Goal: Navigation & Orientation: Find specific page/section

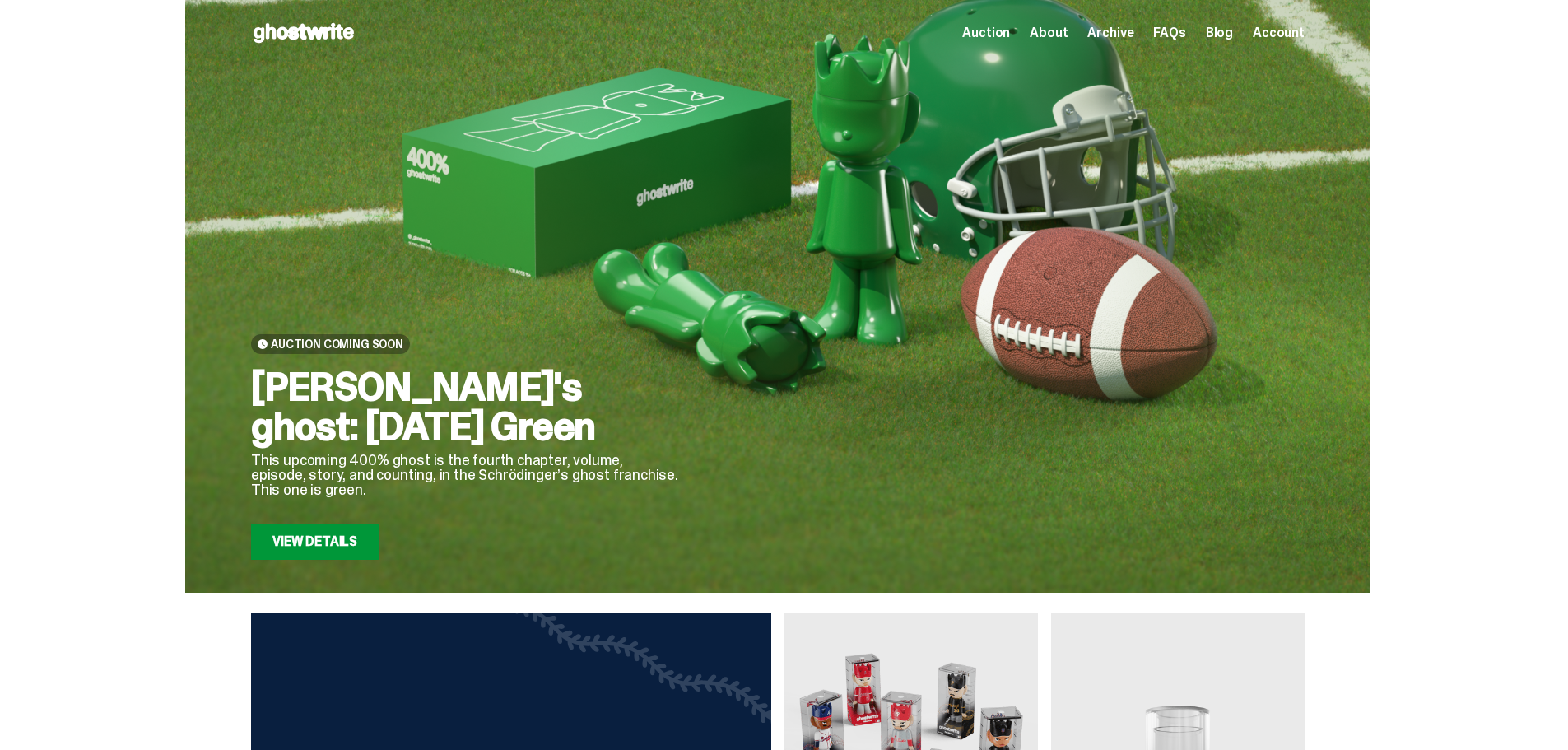
click at [1305, 37] on span "Account" at bounding box center [1279, 33] width 52 height 13
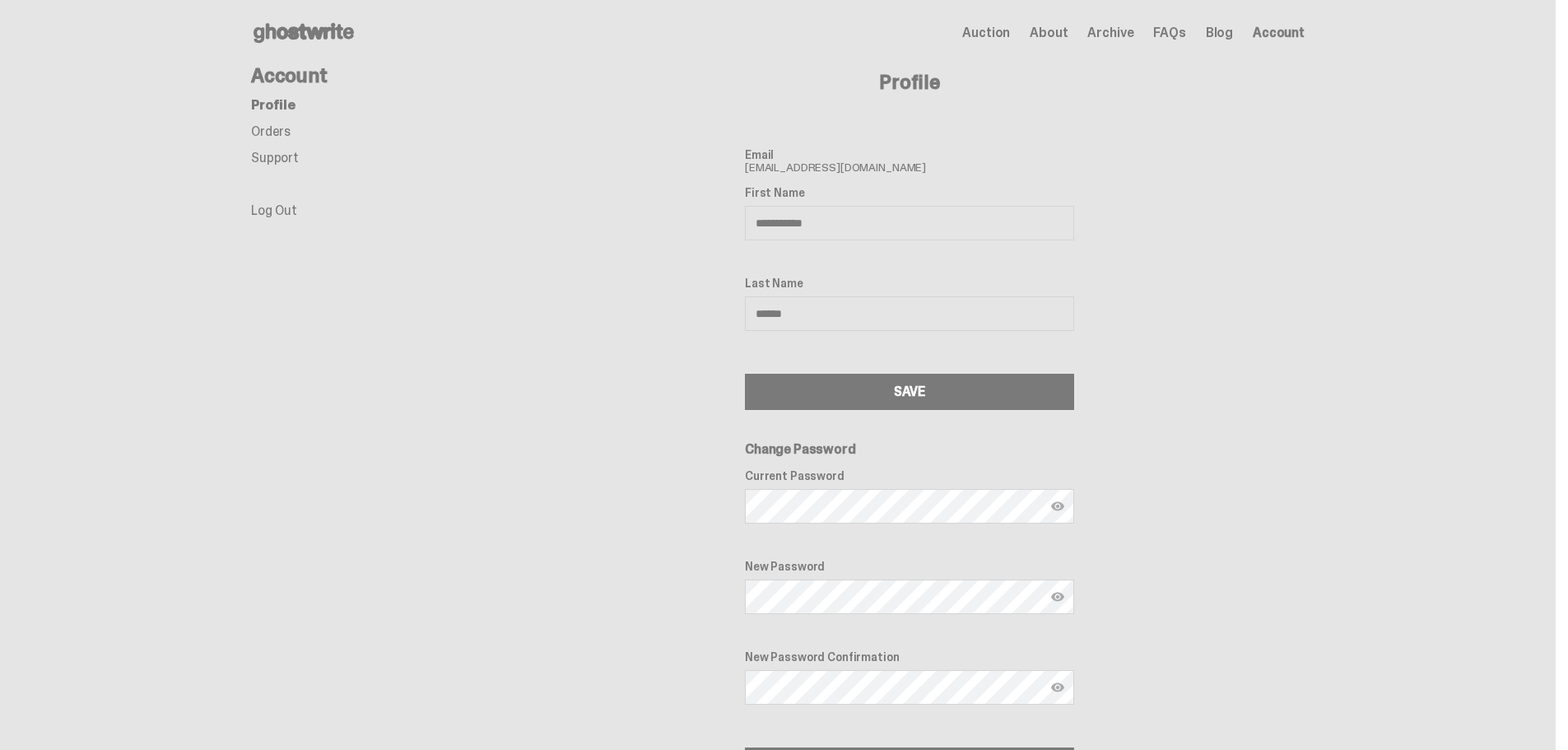
click at [280, 120] on ul "Profile Orders Support Log Out" at bounding box center [382, 158] width 263 height 118
click at [269, 135] on link "Orders" at bounding box center [271, 131] width 39 height 18
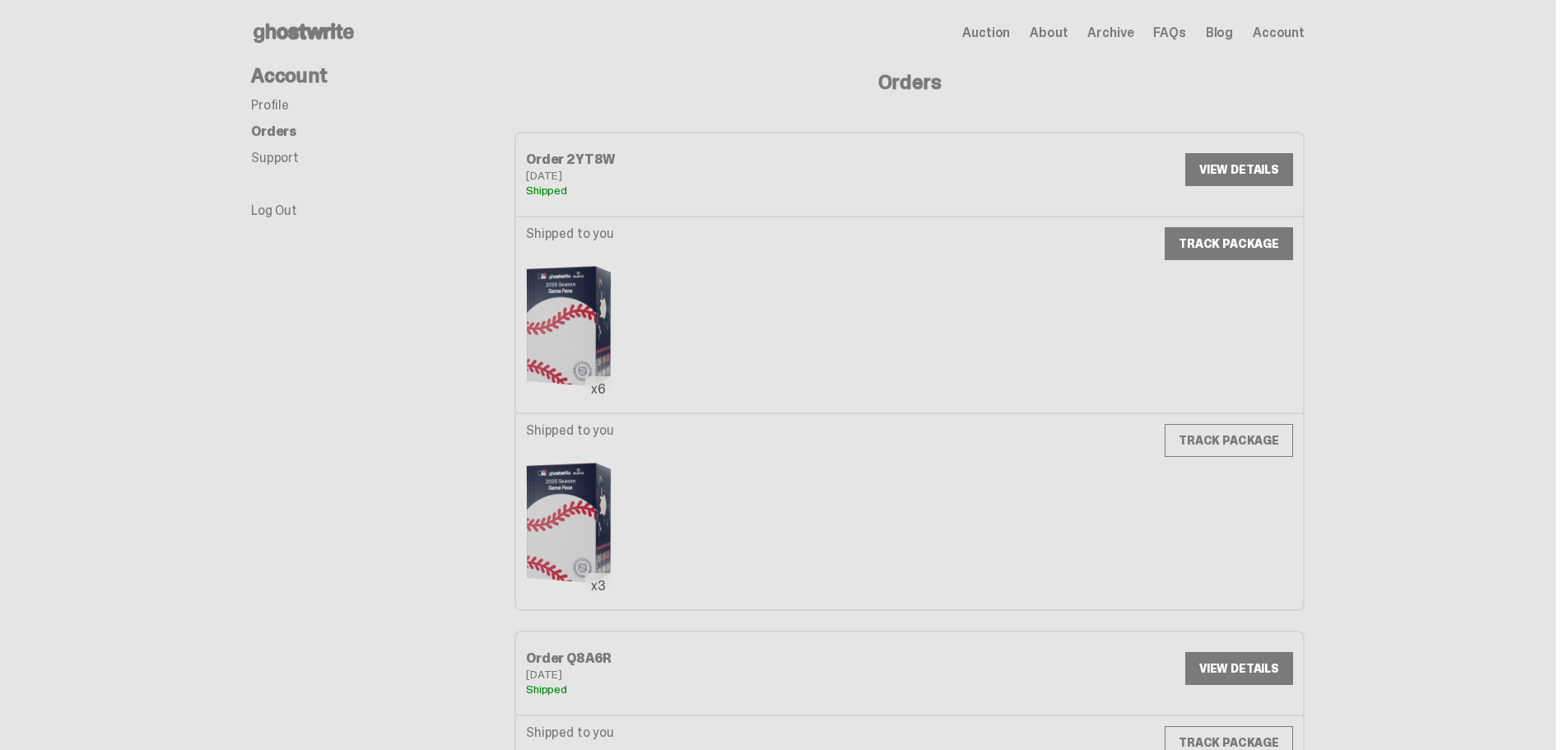
click at [1229, 245] on link "TRACK PACKAGE" at bounding box center [1229, 243] width 128 height 33
click at [1220, 444] on link "TRACK PACKAGE" at bounding box center [1229, 440] width 128 height 33
click at [1262, 171] on link "VIEW DETAILS" at bounding box center [1239, 169] width 107 height 33
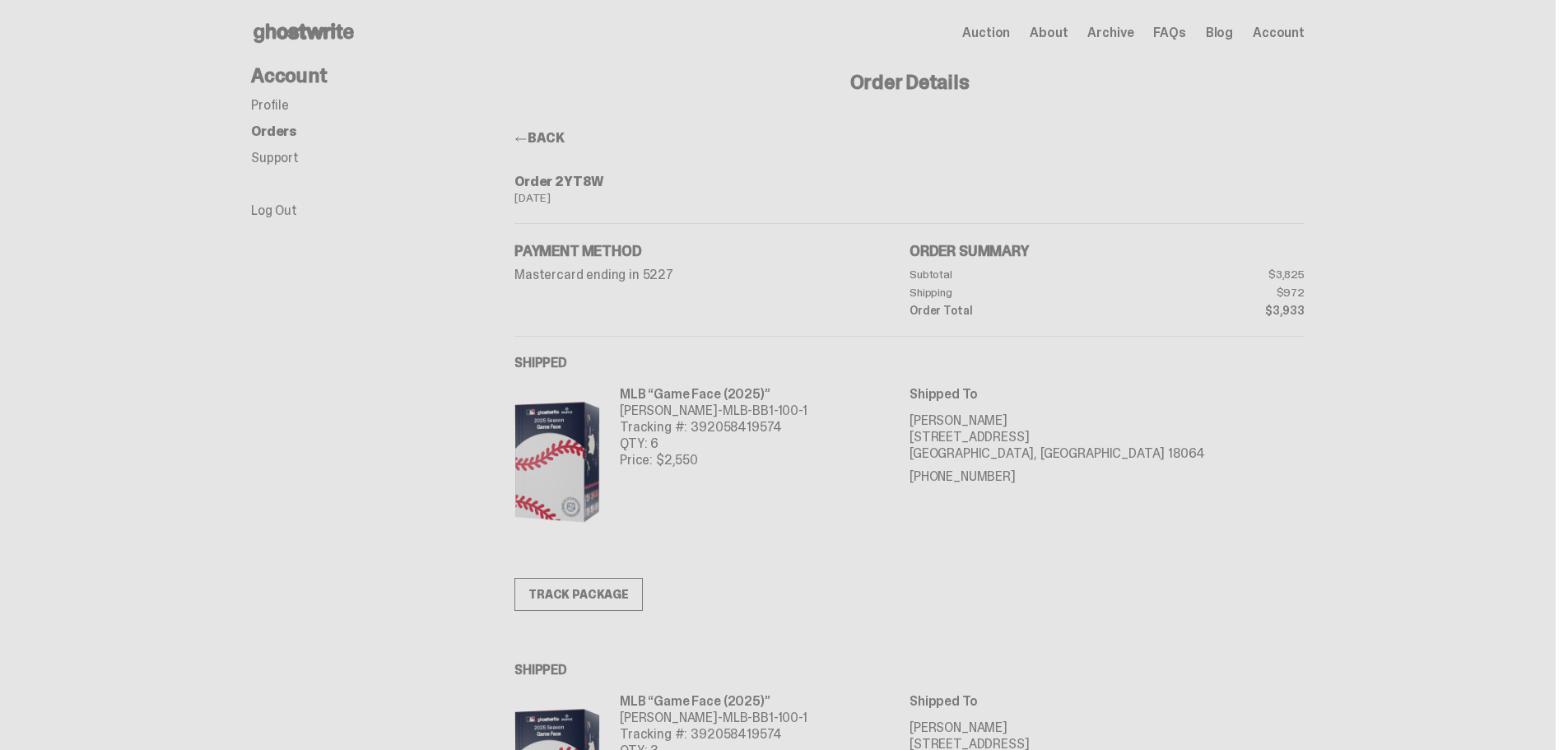
click at [1406, 411] on main "Something went wrong! Hang in there while we get back on track Account Profile …" at bounding box center [778, 552] width 1556 height 972
click at [327, 21] on icon at bounding box center [304, 33] width 105 height 27
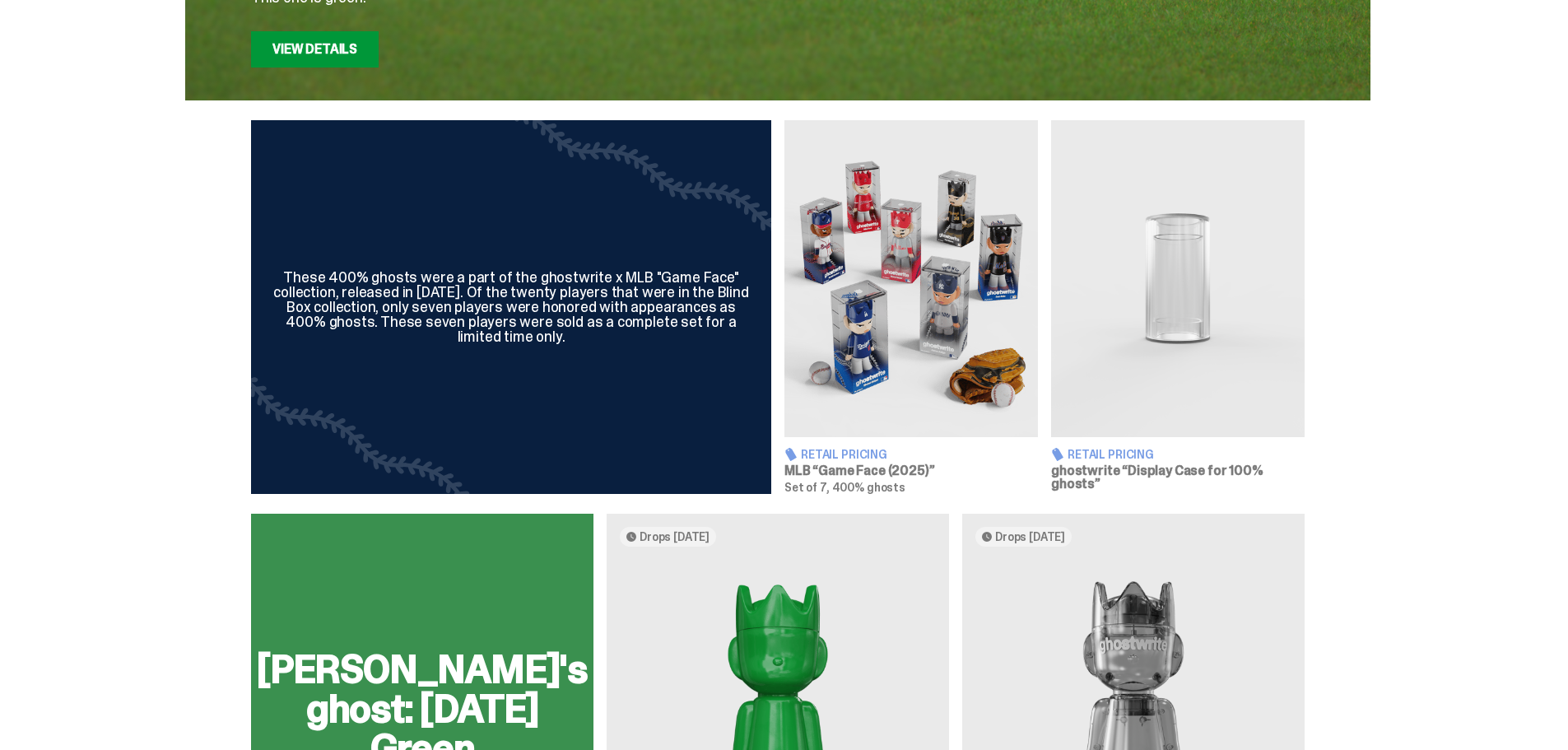
scroll to position [494, 0]
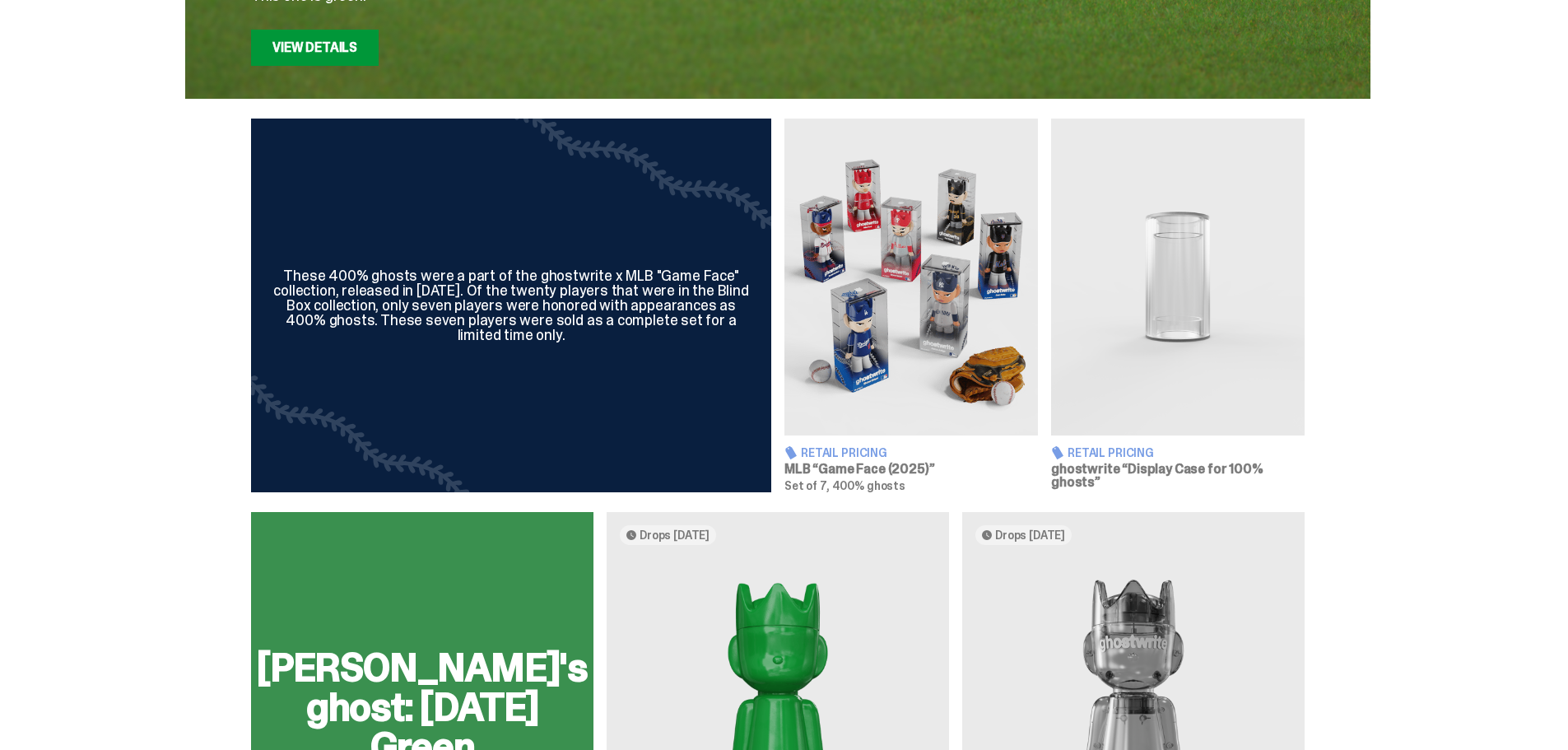
click at [843, 452] on span "Retail Pricing" at bounding box center [845, 453] width 87 height 12
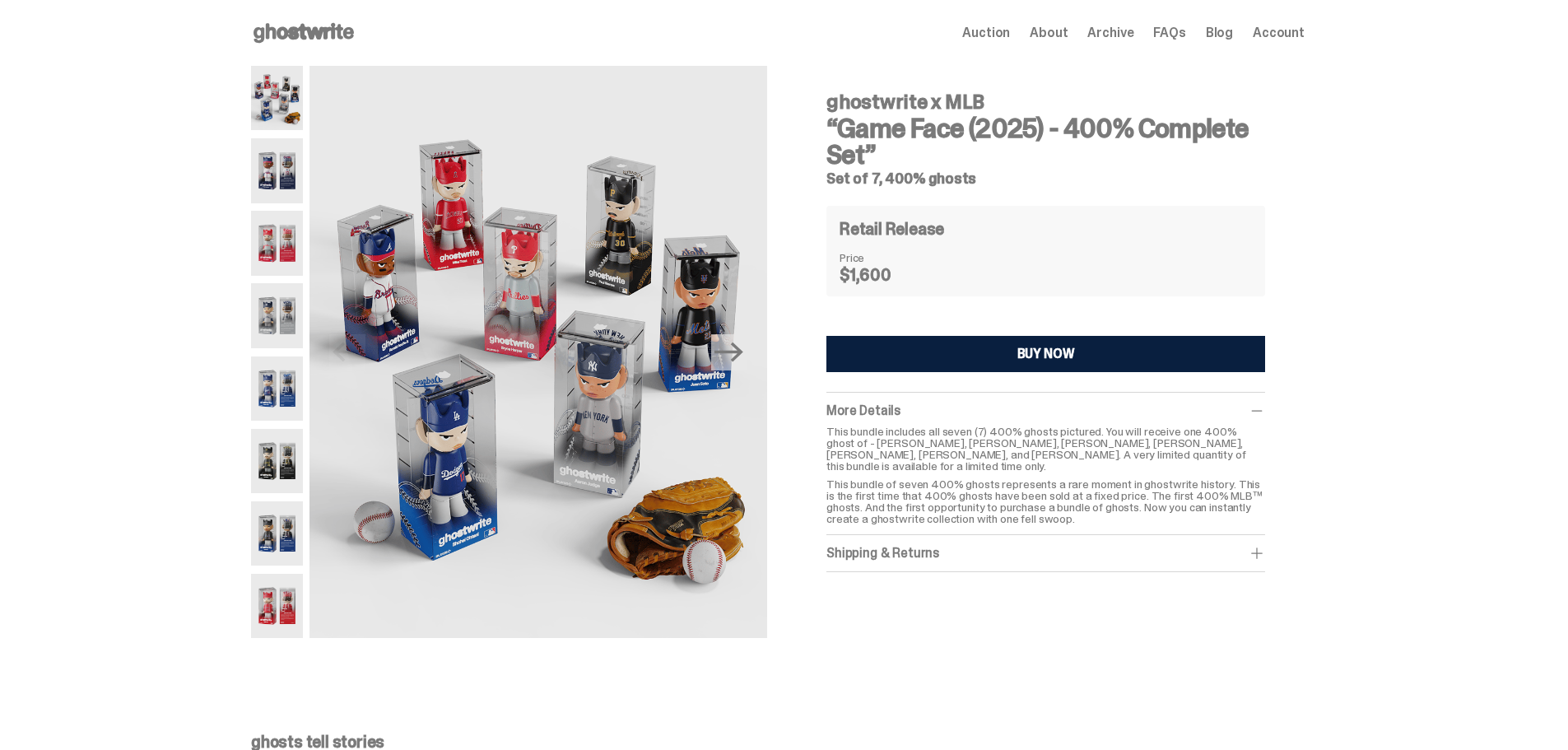
click at [1265, 545] on span at bounding box center [1257, 553] width 17 height 17
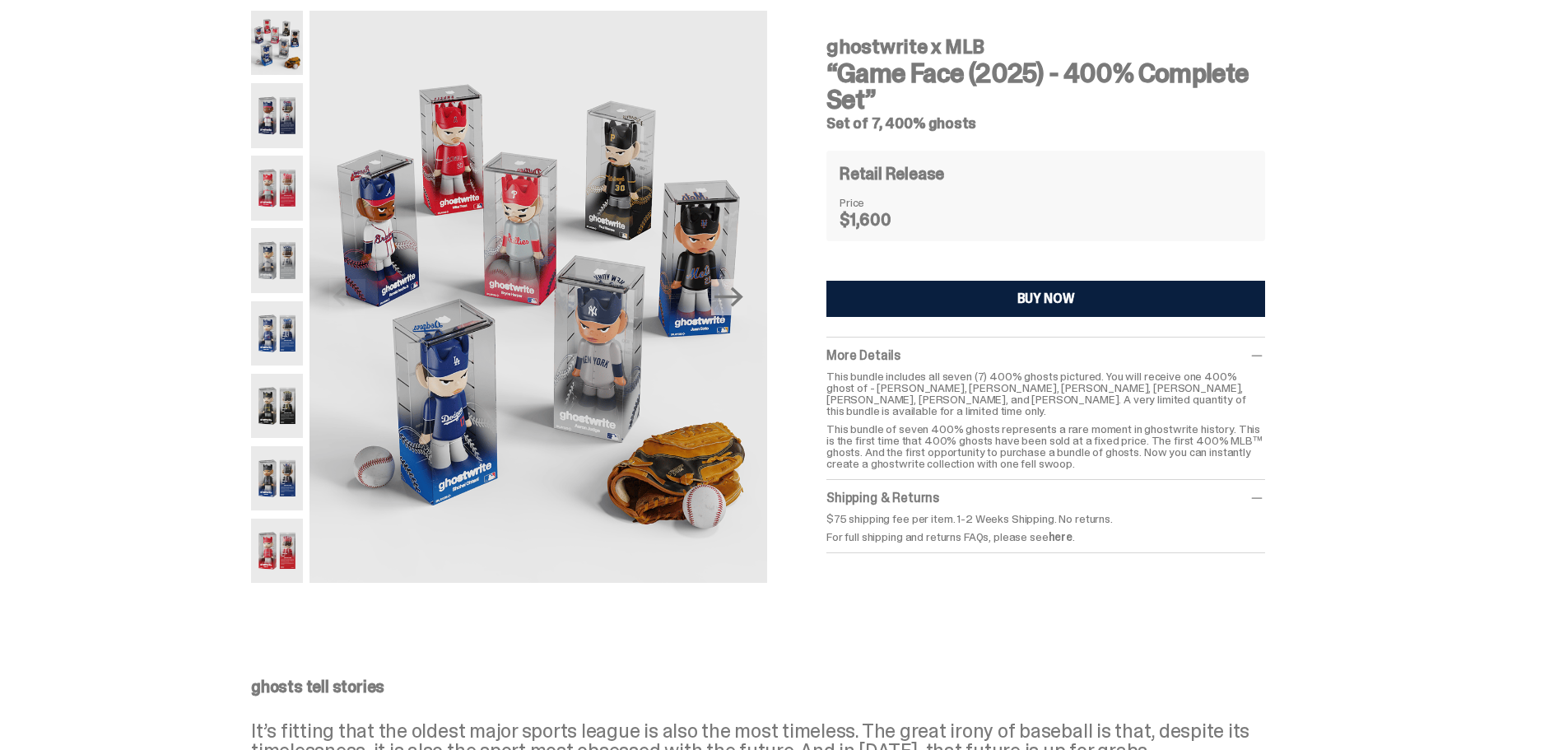
scroll to position [329, 0]
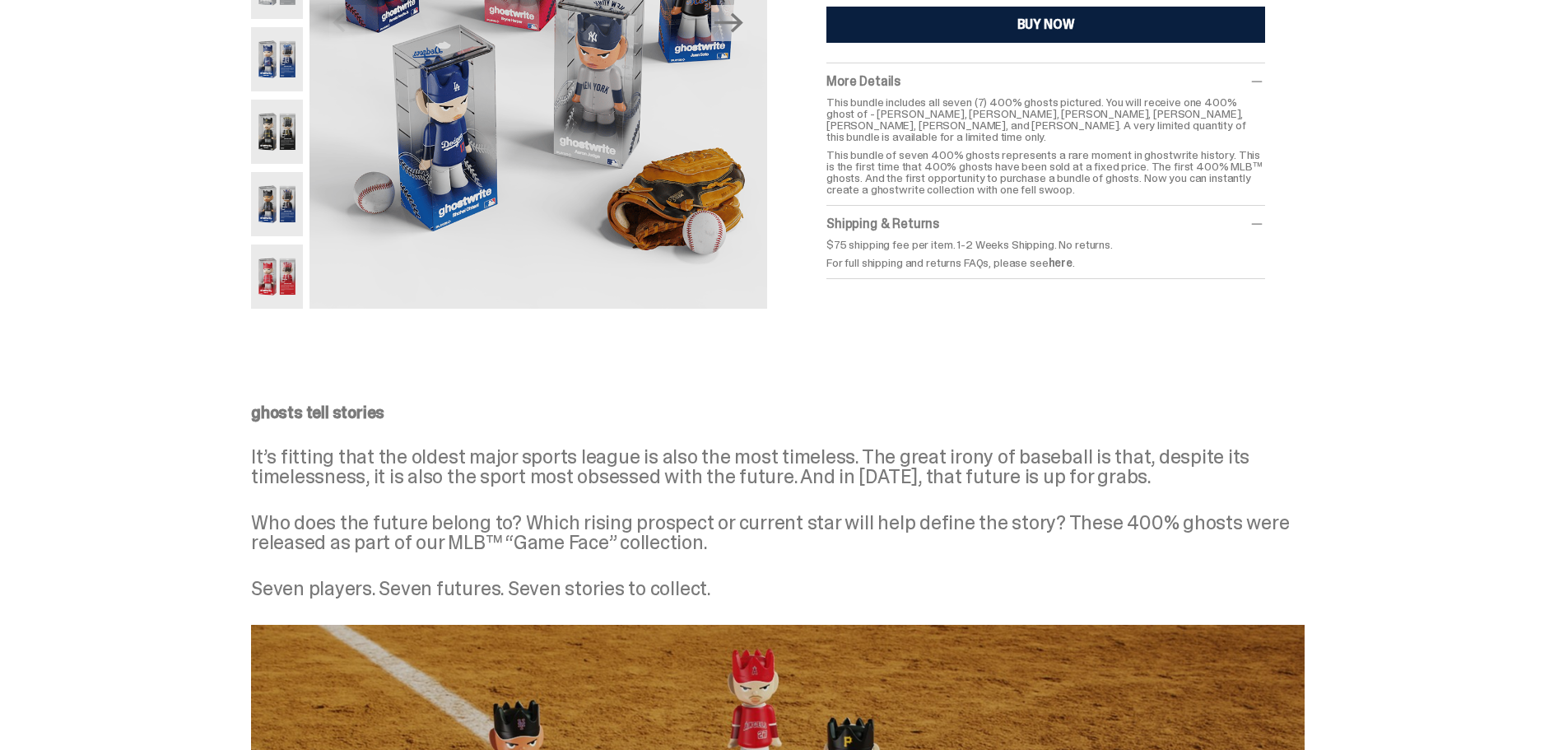
click at [989, 257] on p "For full shipping and returns FAQs, please see here ." at bounding box center [1046, 263] width 439 height 12
click at [1084, 257] on p "For full shipping and returns FAQs, please see here ." at bounding box center [1046, 263] width 439 height 12
click at [1073, 255] on link "here" at bounding box center [1060, 262] width 24 height 15
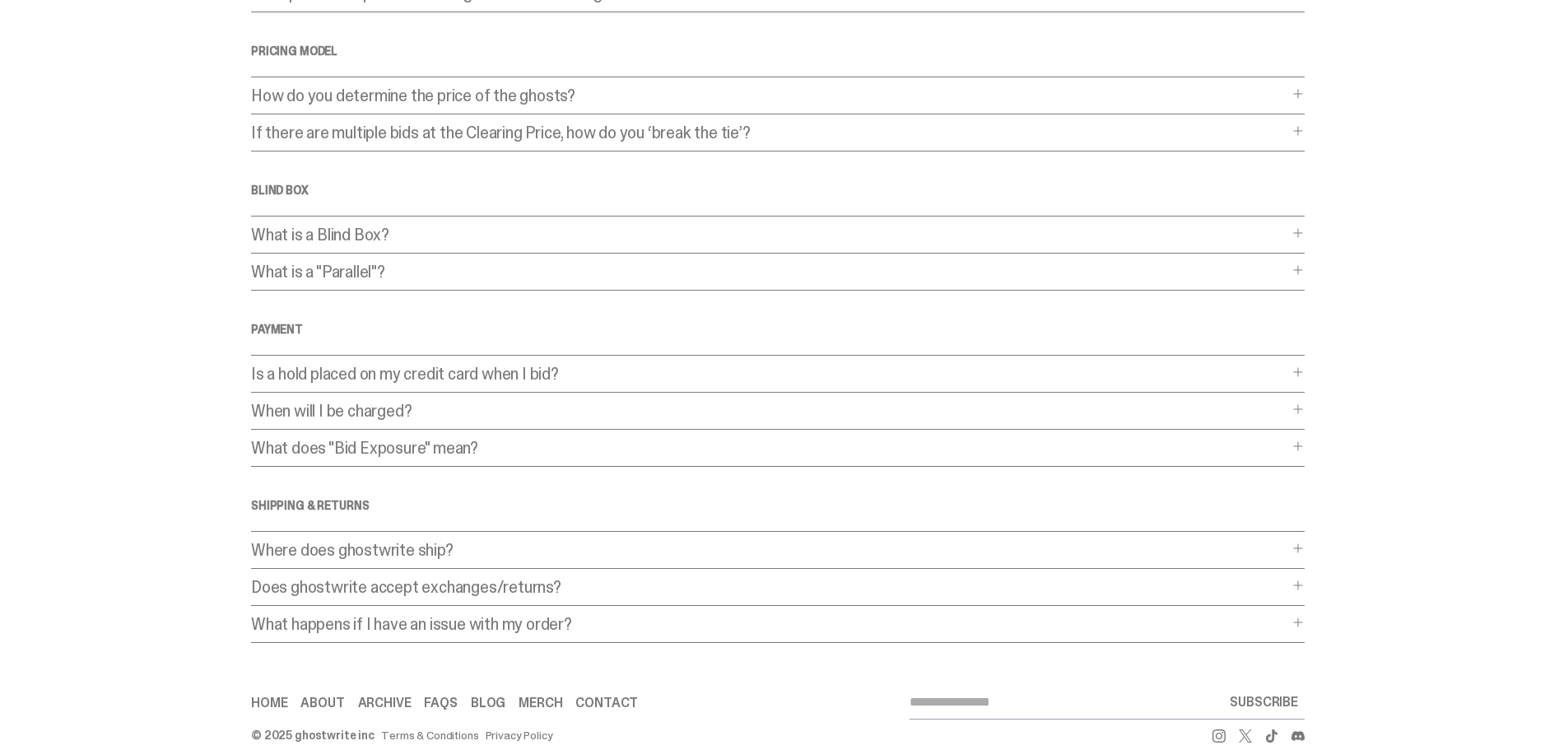
scroll to position [318, 0]
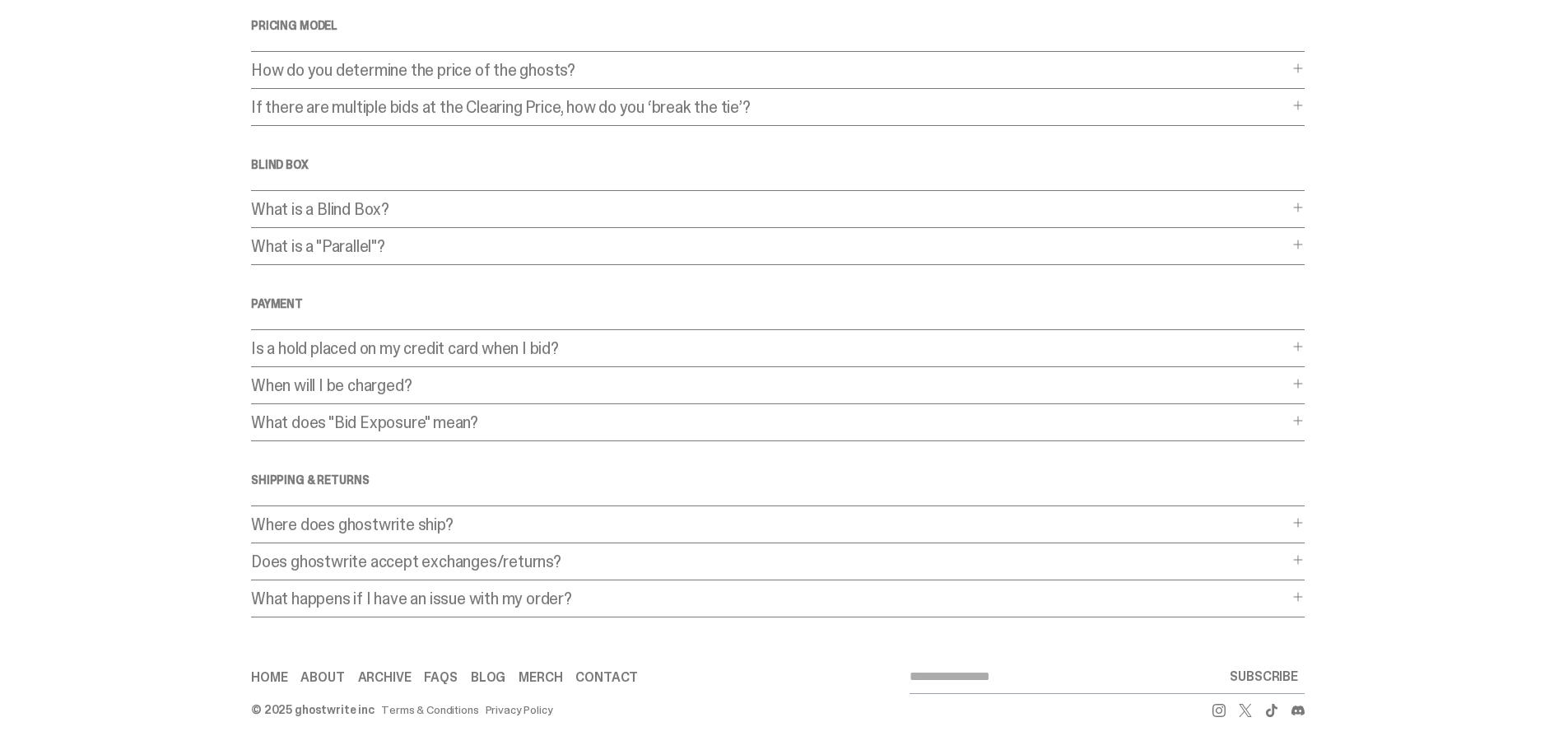
click at [1302, 343] on span at bounding box center [1298, 346] width 13 height 13
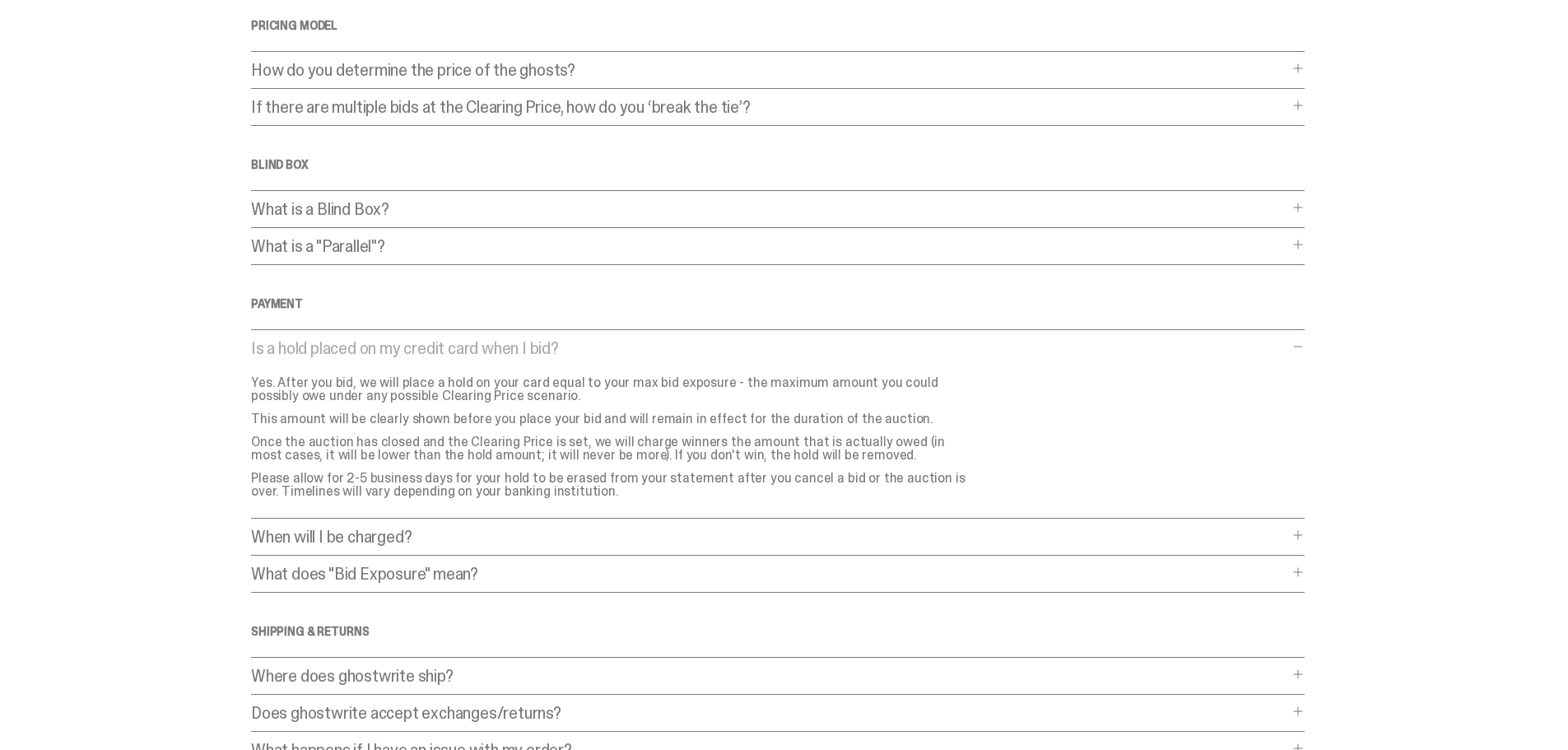
click at [1288, 538] on p "When will I be charged?" at bounding box center [770, 536] width 1038 height 17
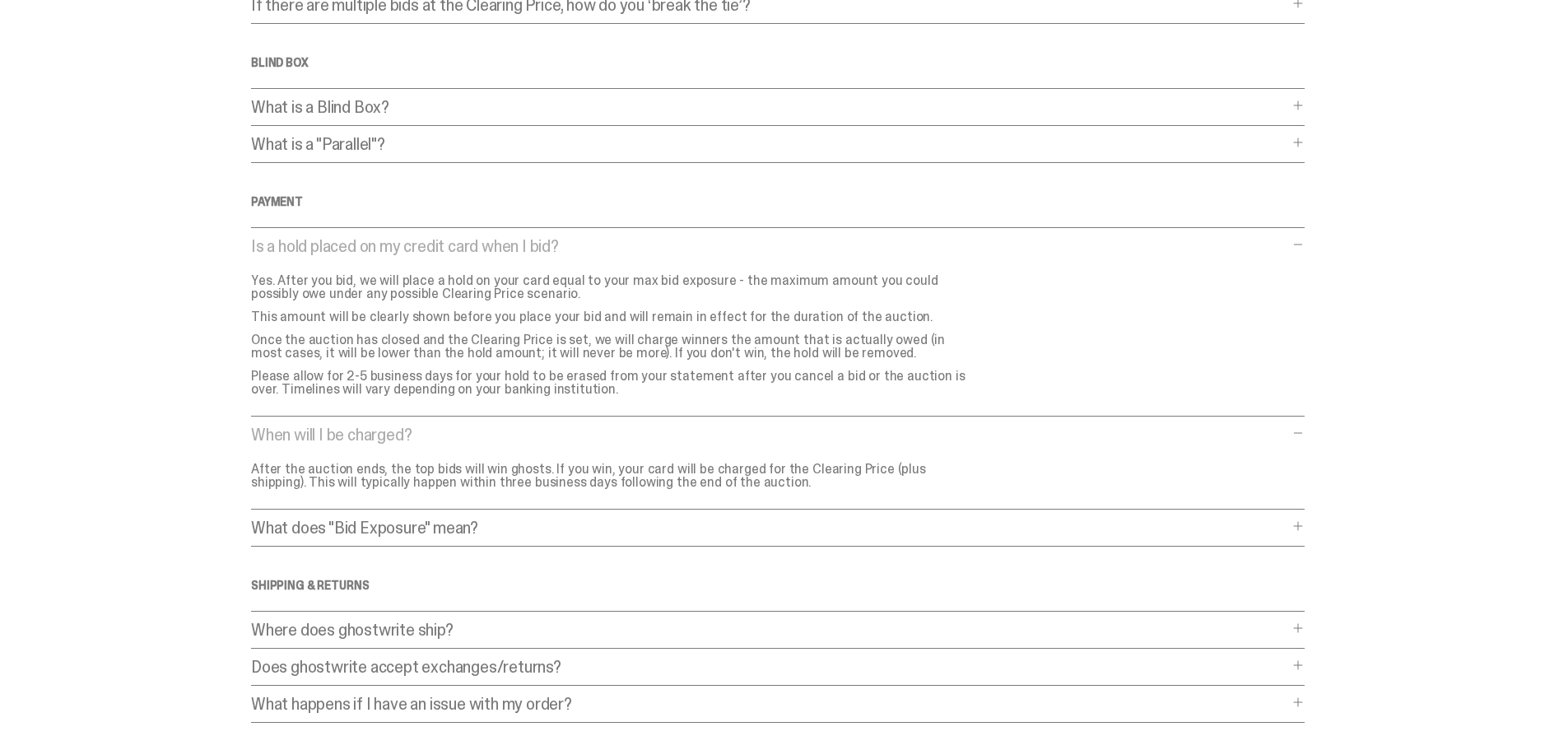
scroll to position [526, 0]
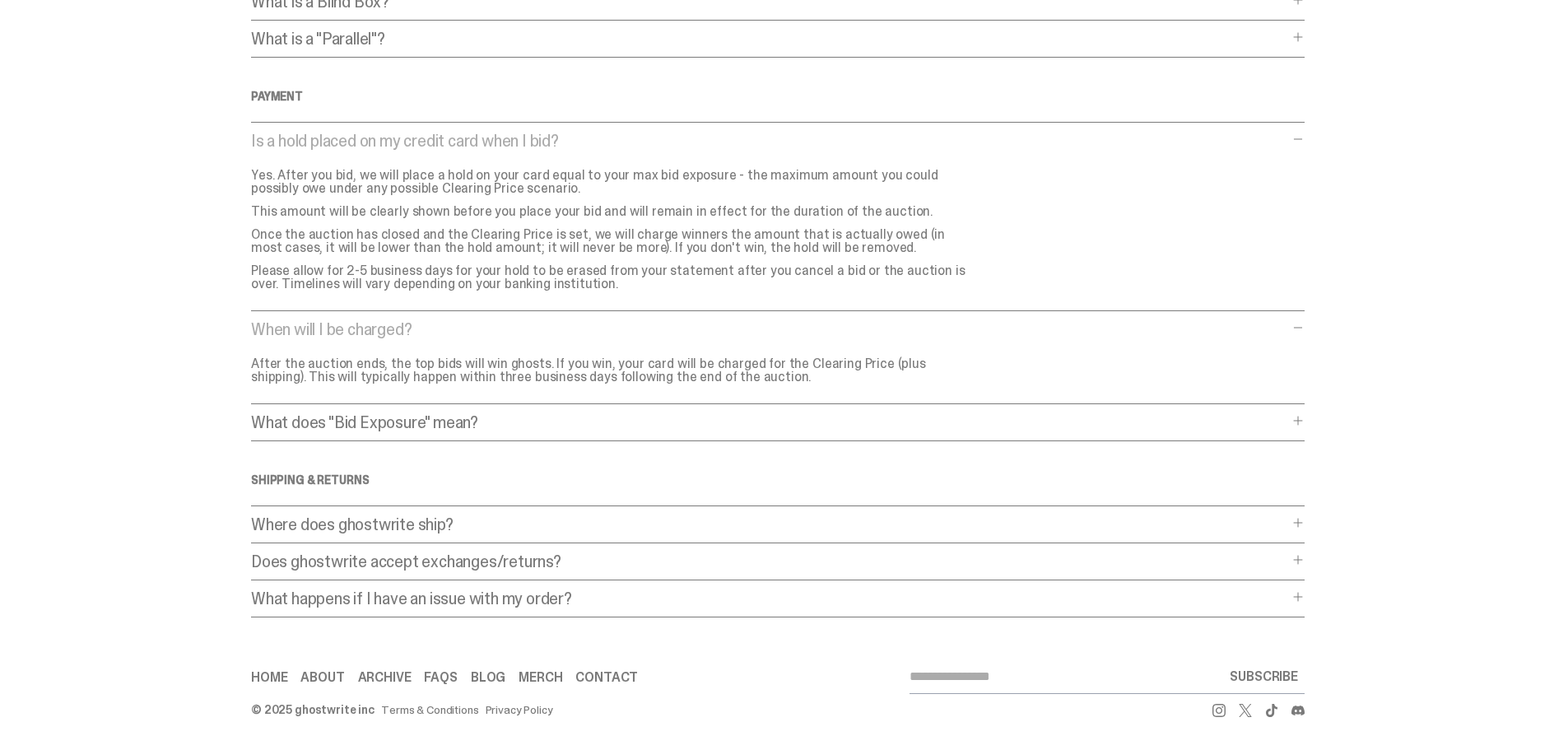
click at [1288, 428] on p "What does "Bid Exposure" mean?" at bounding box center [770, 422] width 1038 height 17
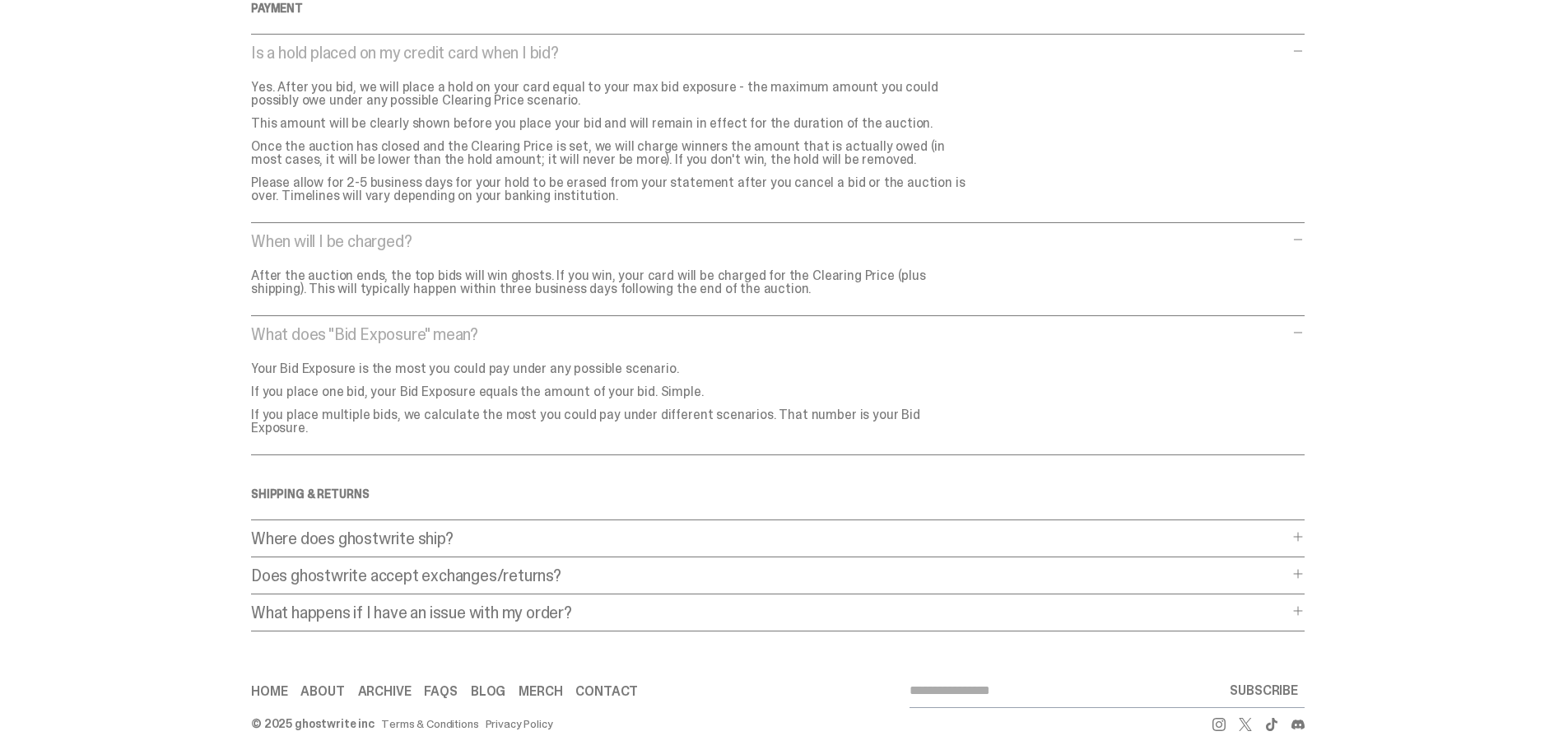
scroll to position [615, 0]
click at [1300, 567] on span at bounding box center [1298, 573] width 13 height 13
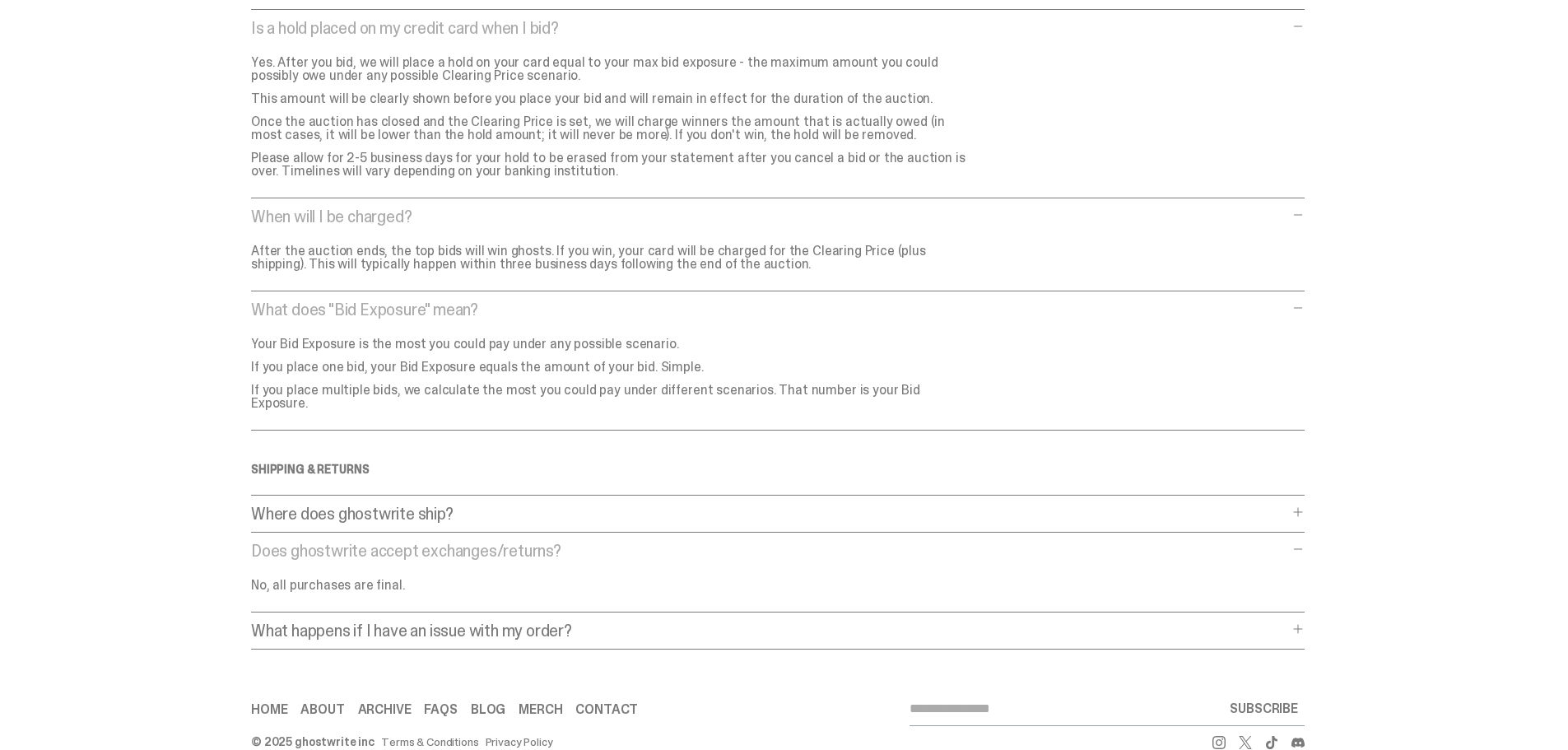
scroll to position [658, 0]
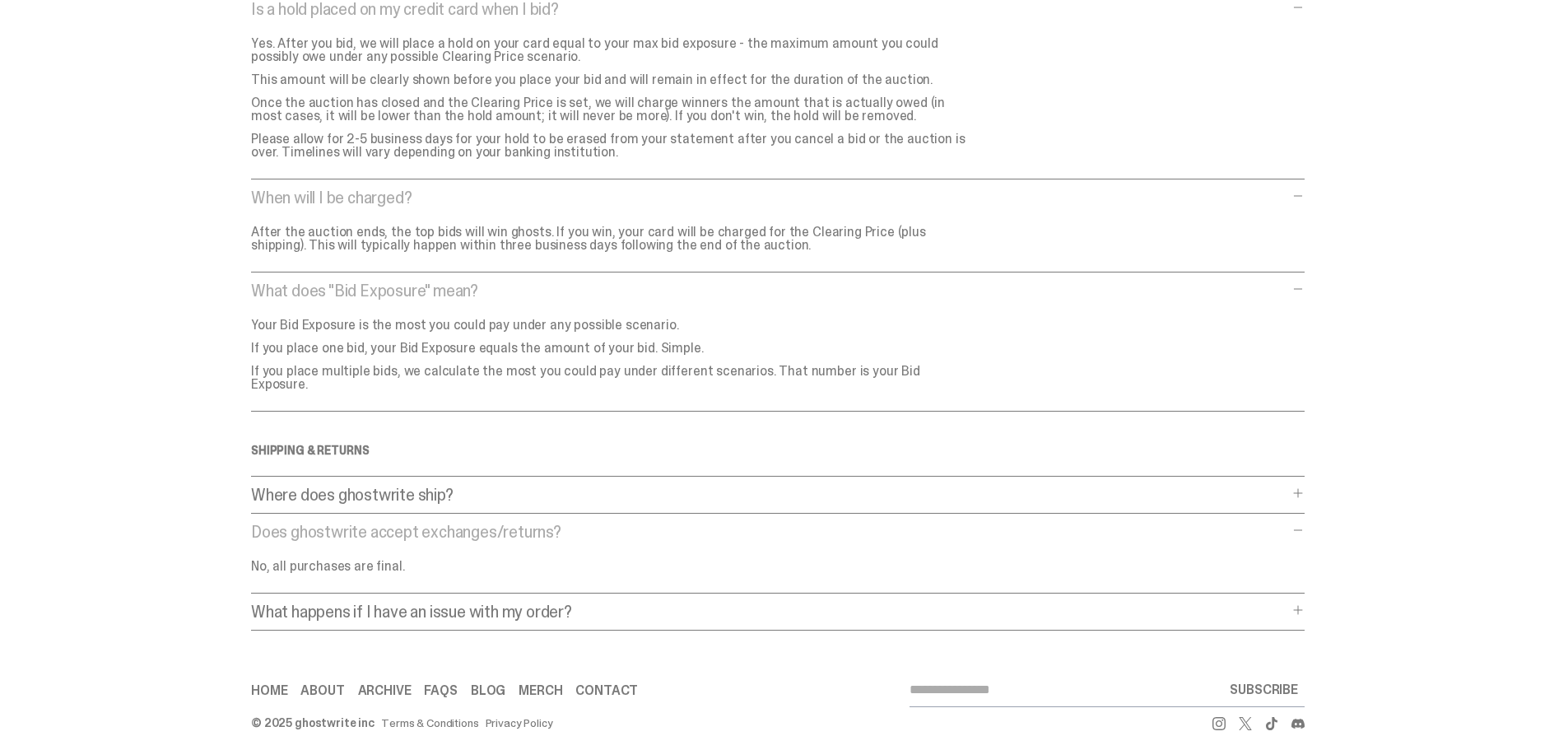
click at [1301, 490] on div "Where does ghostwrite ship? Where does ghostwrite ship? Currently, we only ship…" at bounding box center [778, 501] width 1054 height 28
click at [1288, 487] on p "Where does ghostwrite ship?" at bounding box center [770, 495] width 1038 height 17
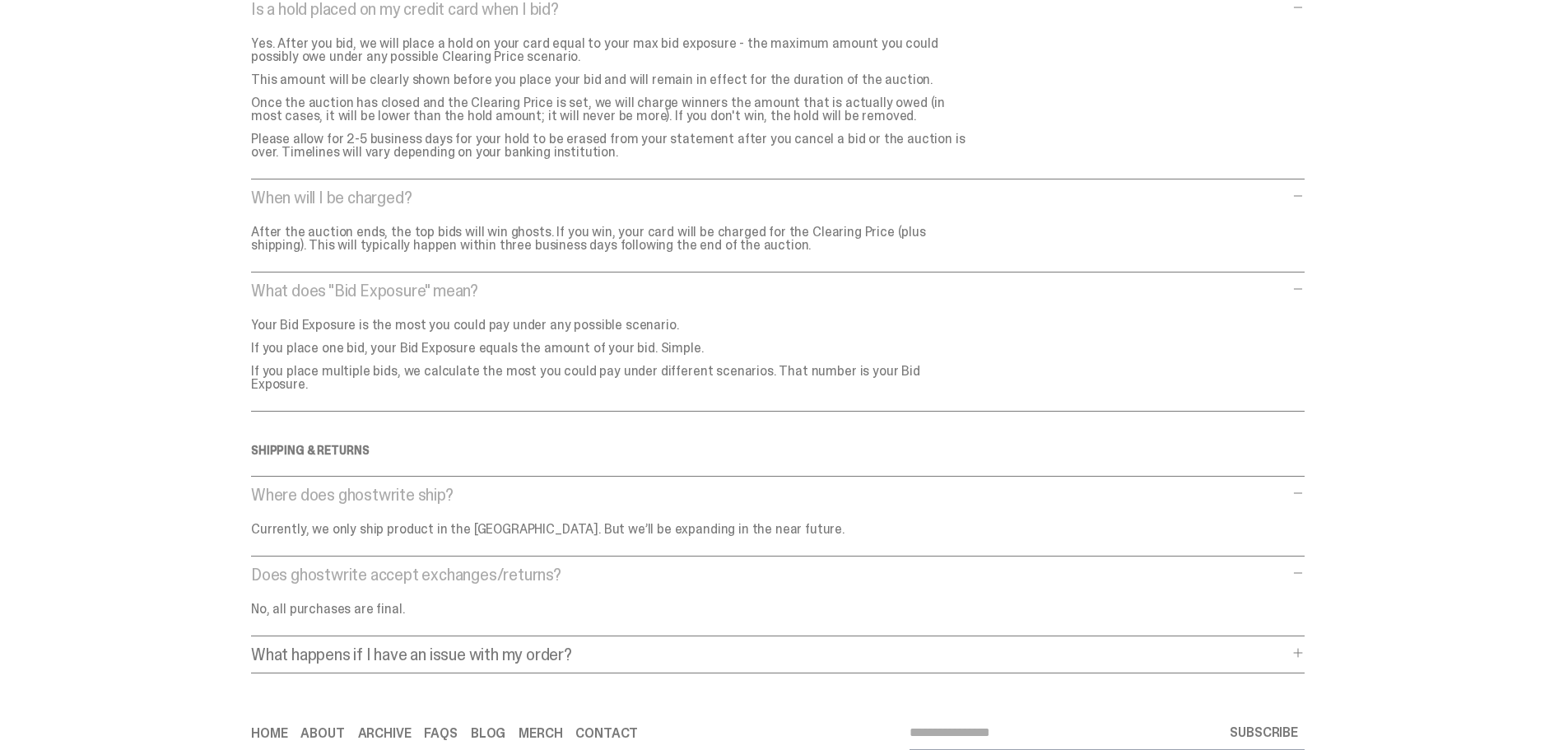
click at [1297, 647] on div "What happens if I have an issue with my order? What happens if I have an issue …" at bounding box center [778, 660] width 1054 height 28
click at [1305, 647] on span at bounding box center [1298, 652] width 13 height 13
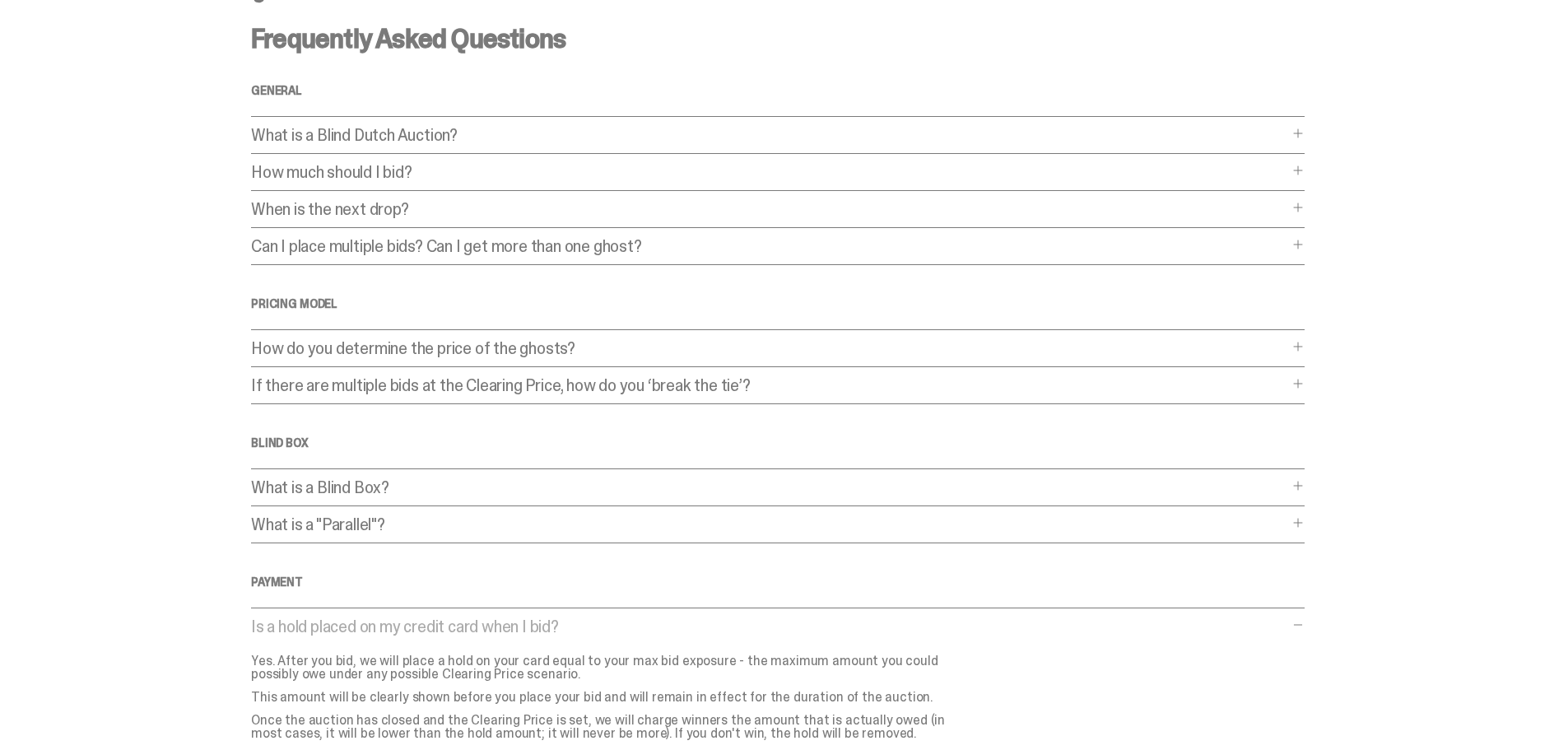
scroll to position [0, 0]
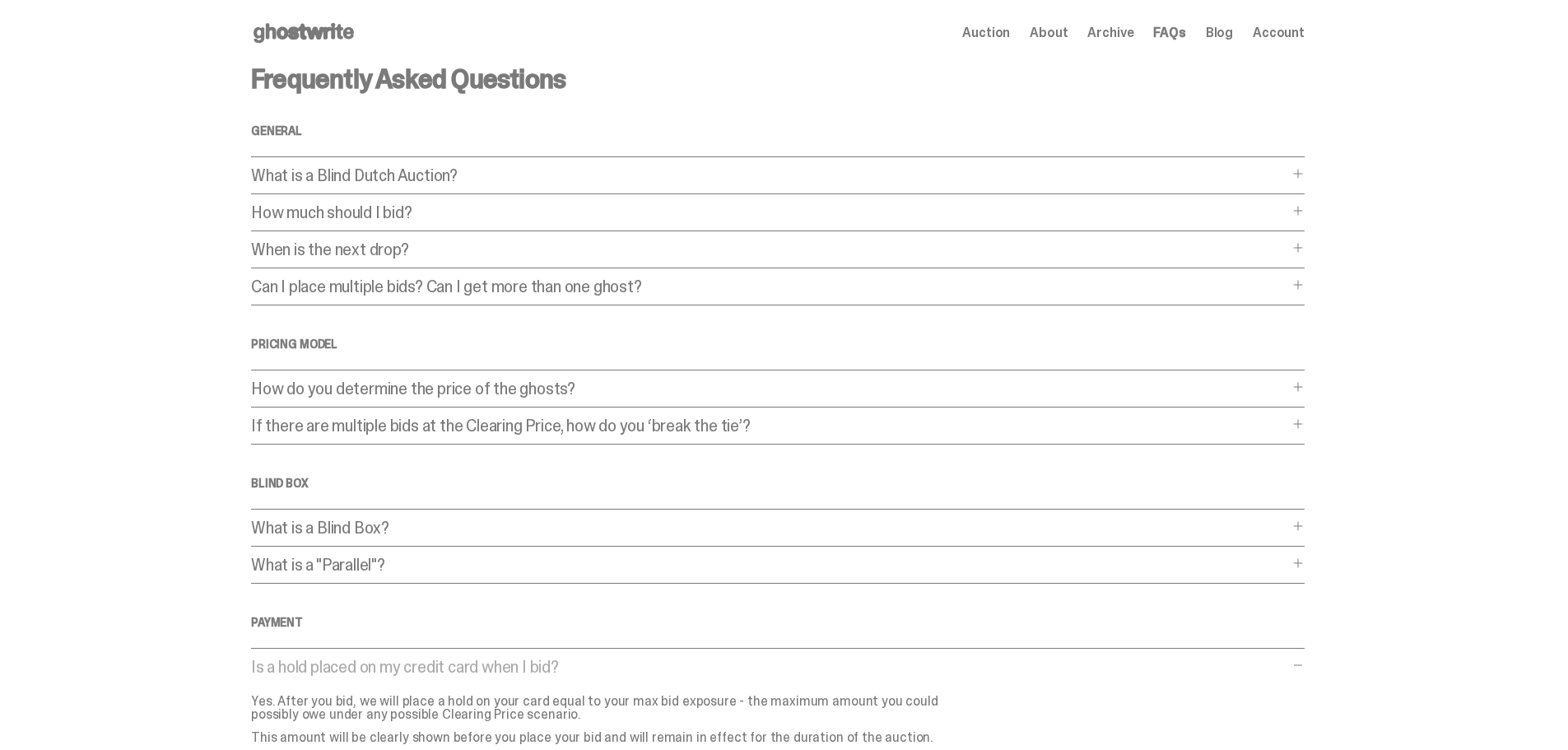
drag, startPoint x: 287, startPoint y: 37, endPoint x: 353, endPoint y: 59, distance: 69.6
click at [287, 37] on use at bounding box center [304, 33] width 101 height 20
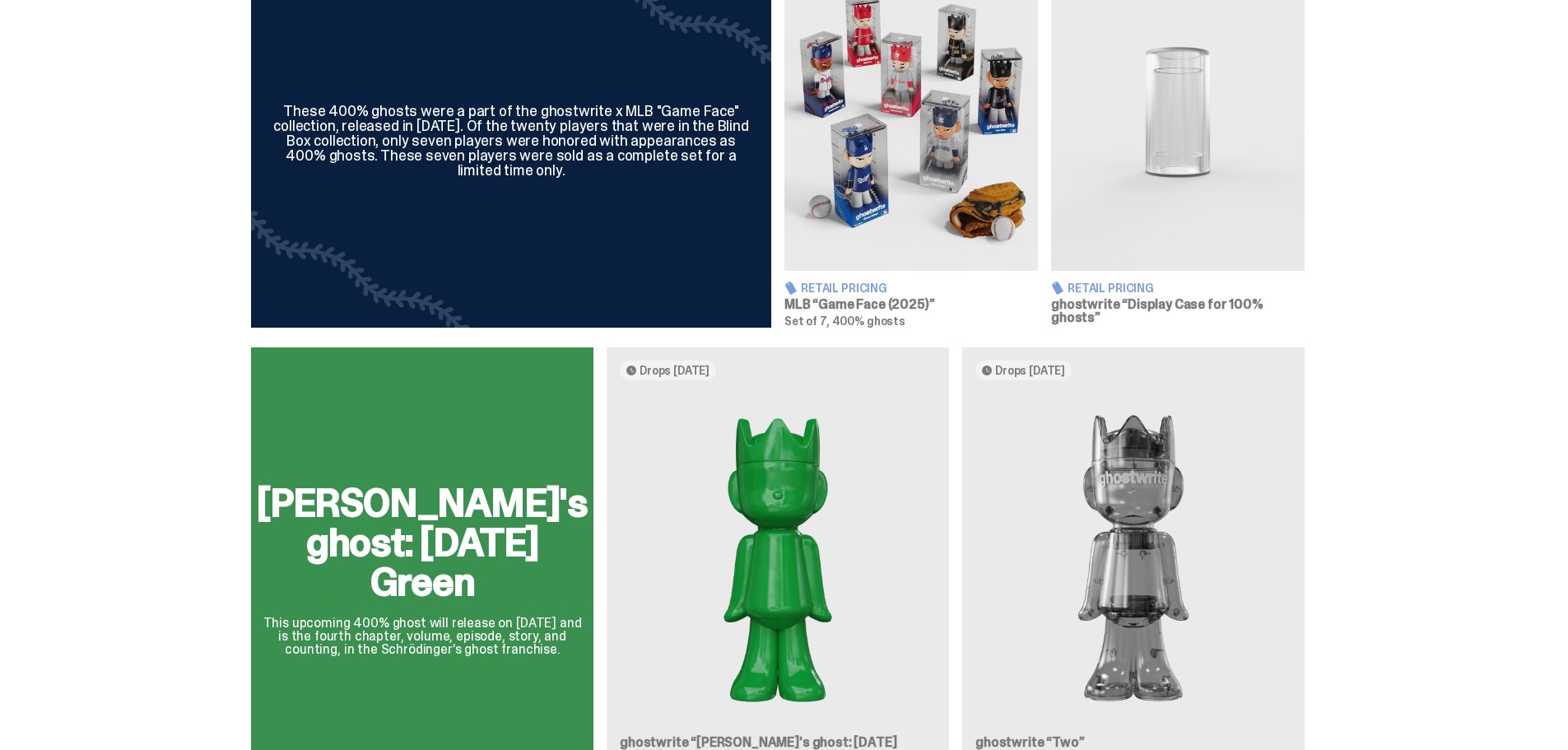
scroll to position [989, 0]
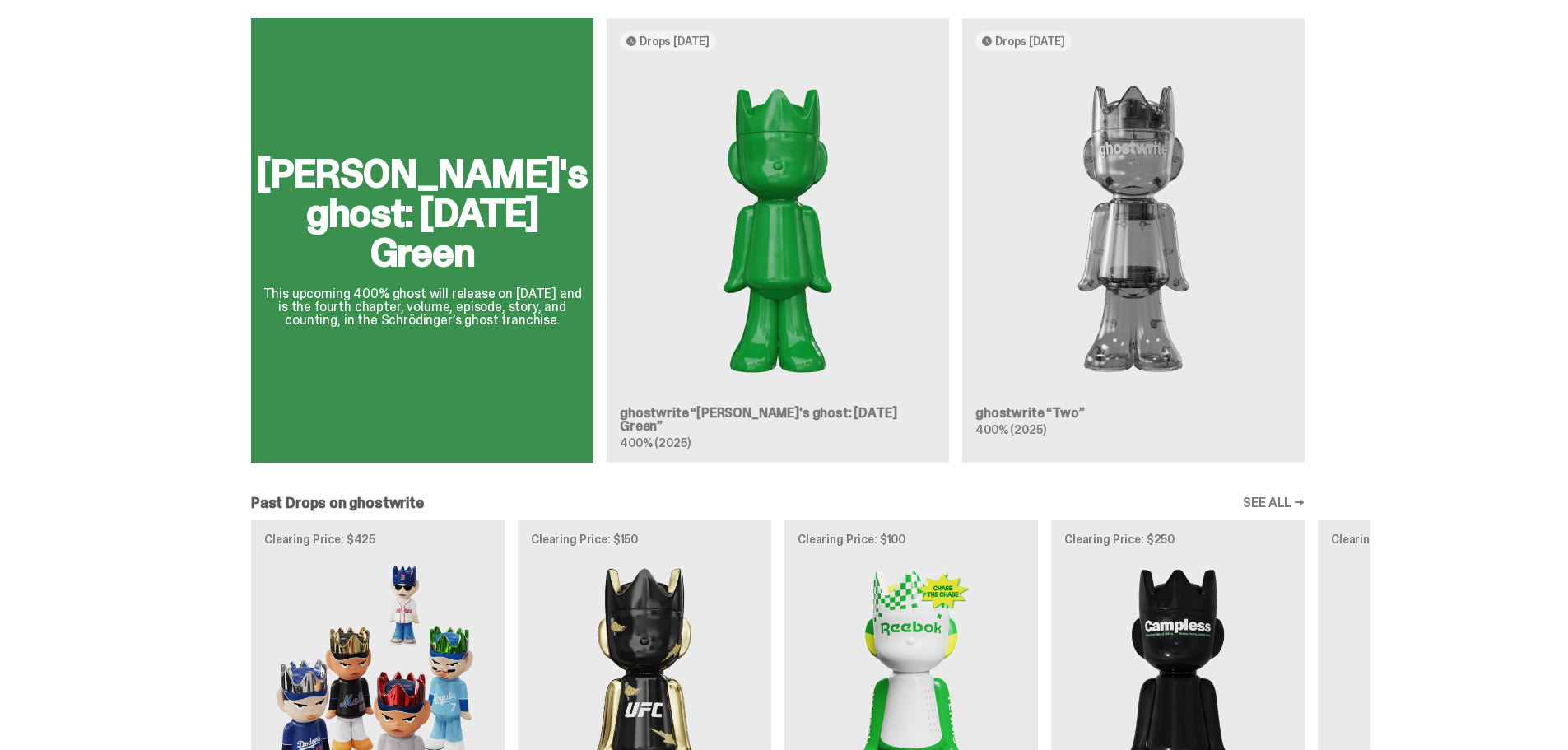
click at [1040, 413] on div "[PERSON_NAME]'s ghost: [DATE] Green This upcoming 400% ghost will release on [D…" at bounding box center [778, 246] width 1186 height 457
click at [1021, 420] on div "[PERSON_NAME]'s ghost: [DATE] Green This upcoming 400% ghost will release on [D…" at bounding box center [778, 246] width 1186 height 457
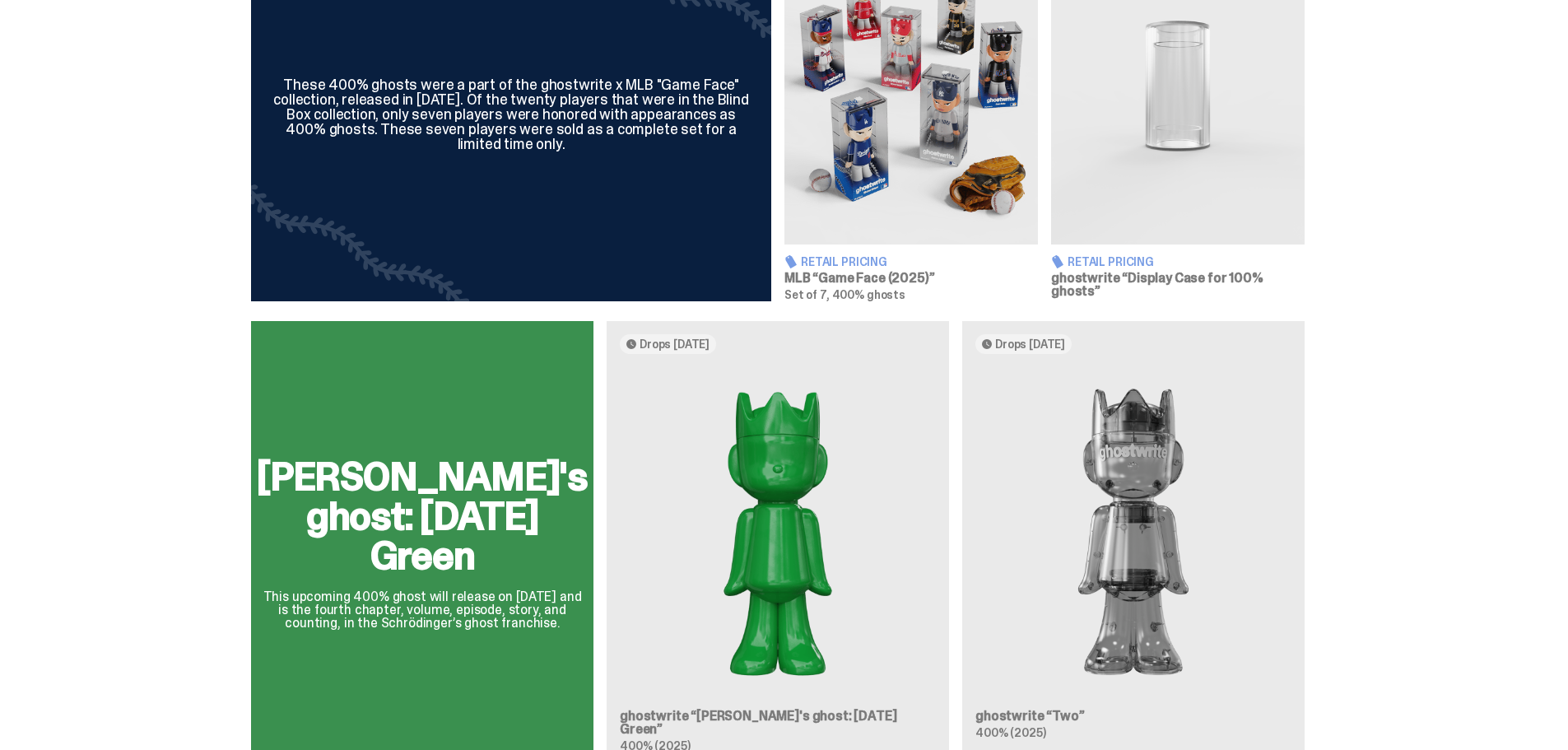
scroll to position [658, 0]
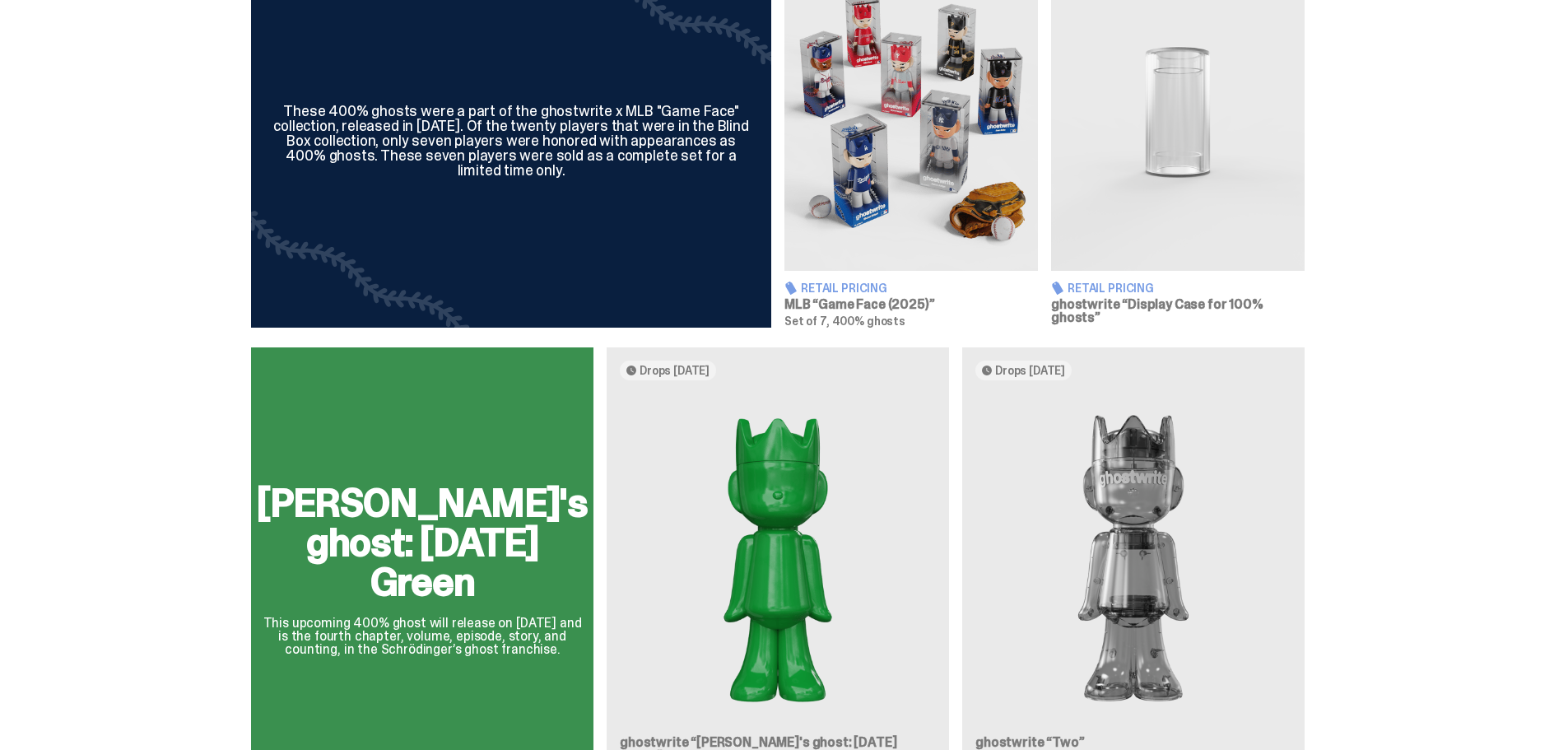
click at [1098, 298] on h3 "ghostwrite “Display Case for 100% ghosts”" at bounding box center [1178, 310] width 253 height 27
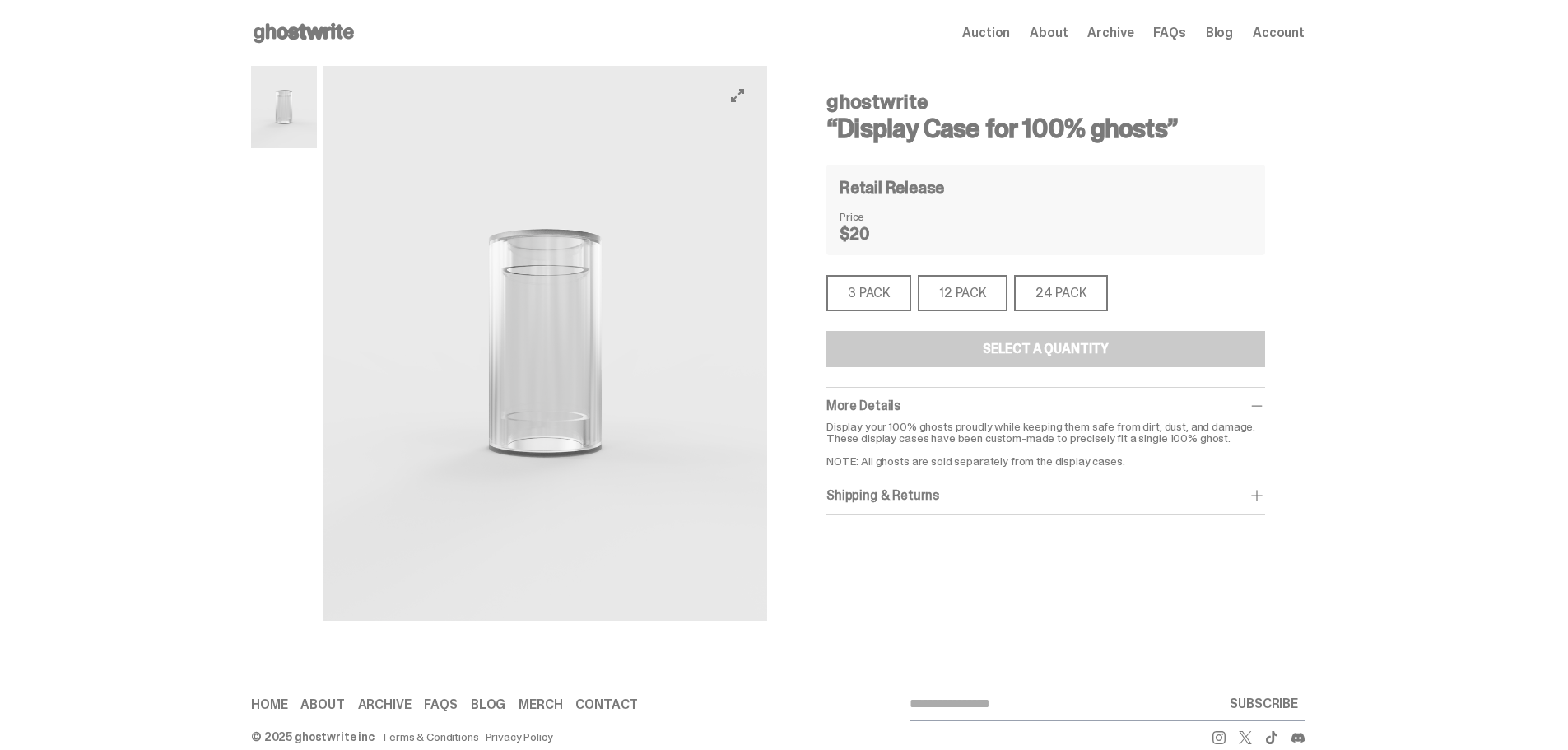
scroll to position [658, 0]
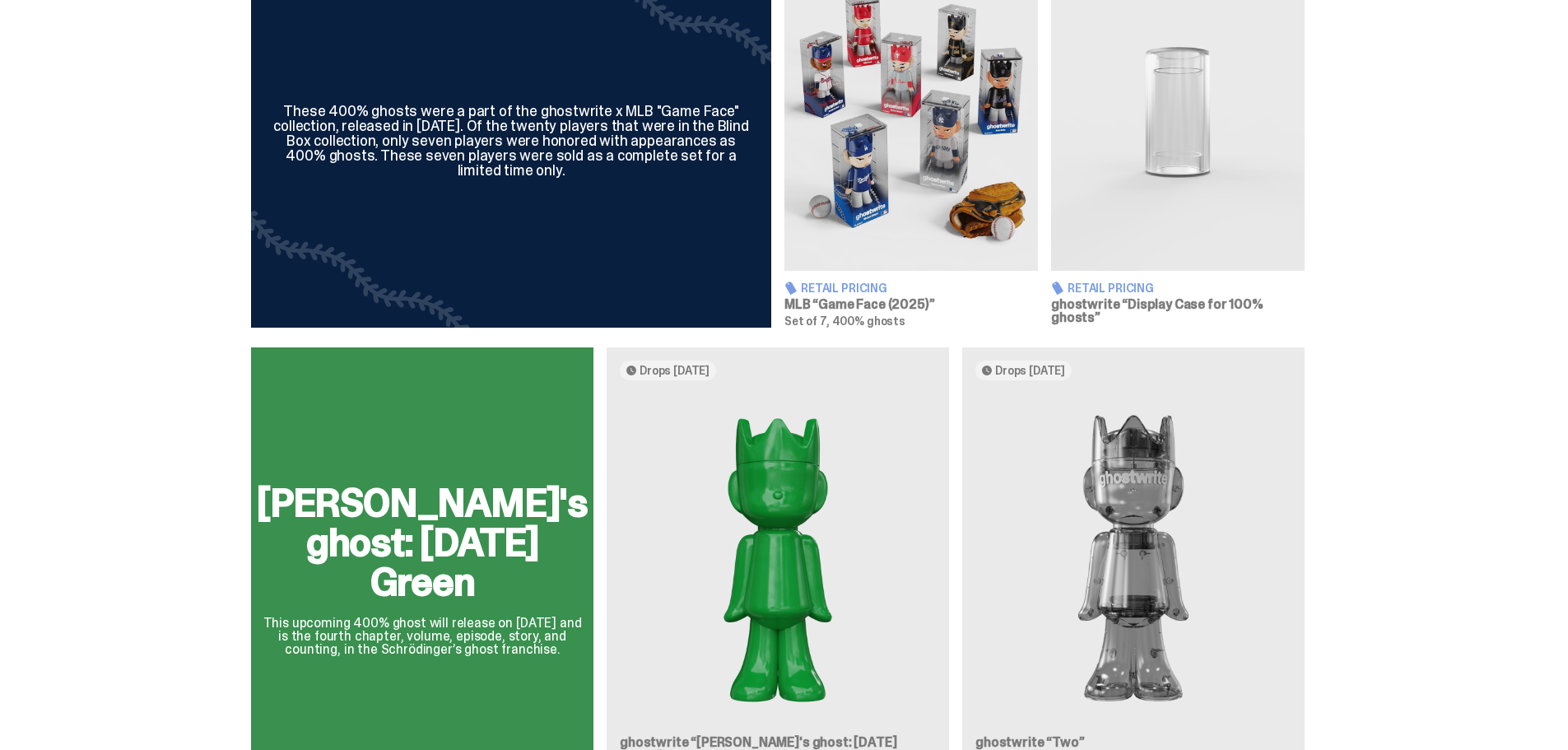
click at [849, 294] on span "Retail Pricing" at bounding box center [845, 289] width 87 height 12
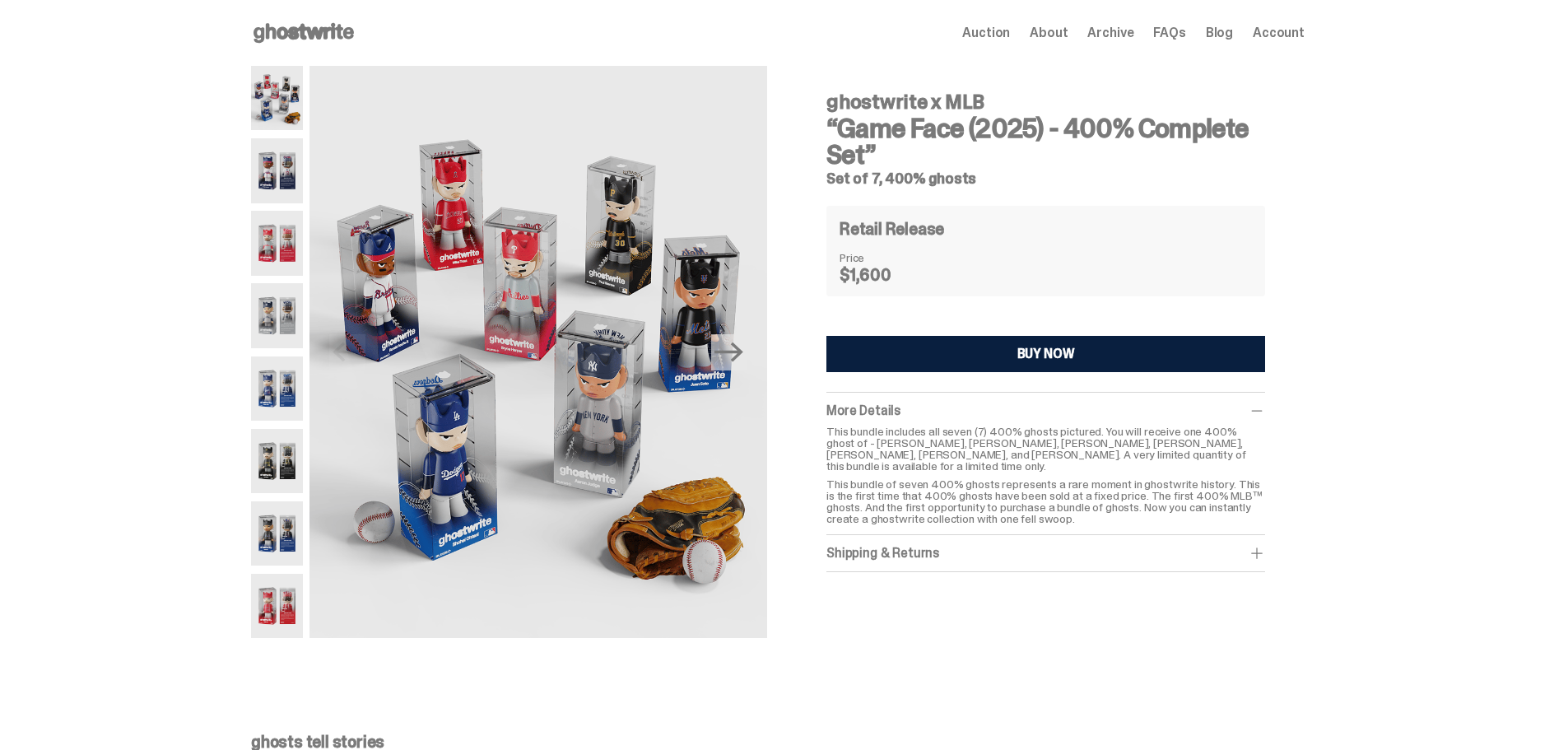
drag, startPoint x: 1109, startPoint y: 32, endPoint x: 1102, endPoint y: 52, distance: 21.2
click at [1108, 34] on span "Archive" at bounding box center [1111, 33] width 46 height 13
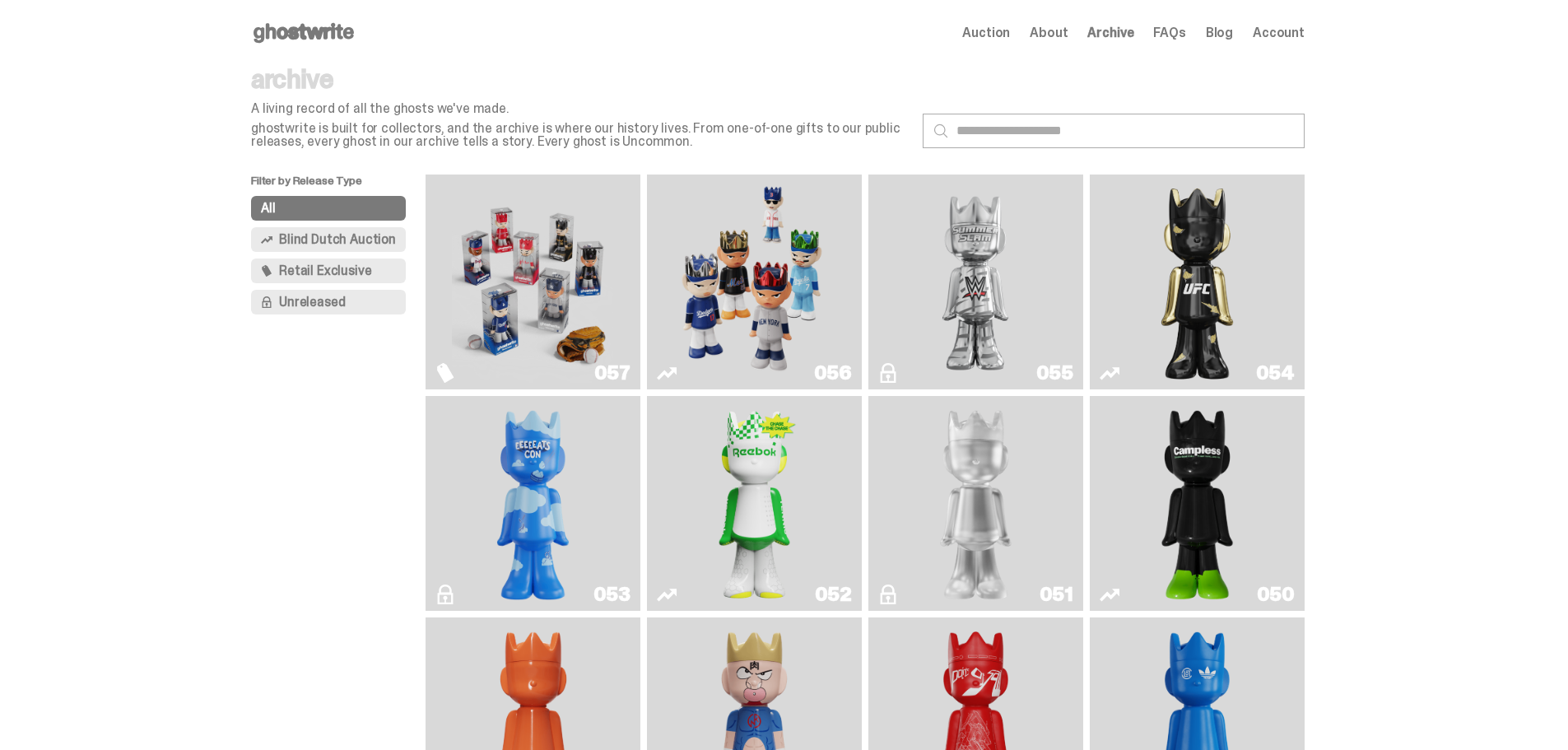
click at [541, 258] on img "Game Face (2025)" at bounding box center [533, 282] width 162 height 202
click at [731, 283] on img "Game Face (2025)" at bounding box center [754, 282] width 162 height 202
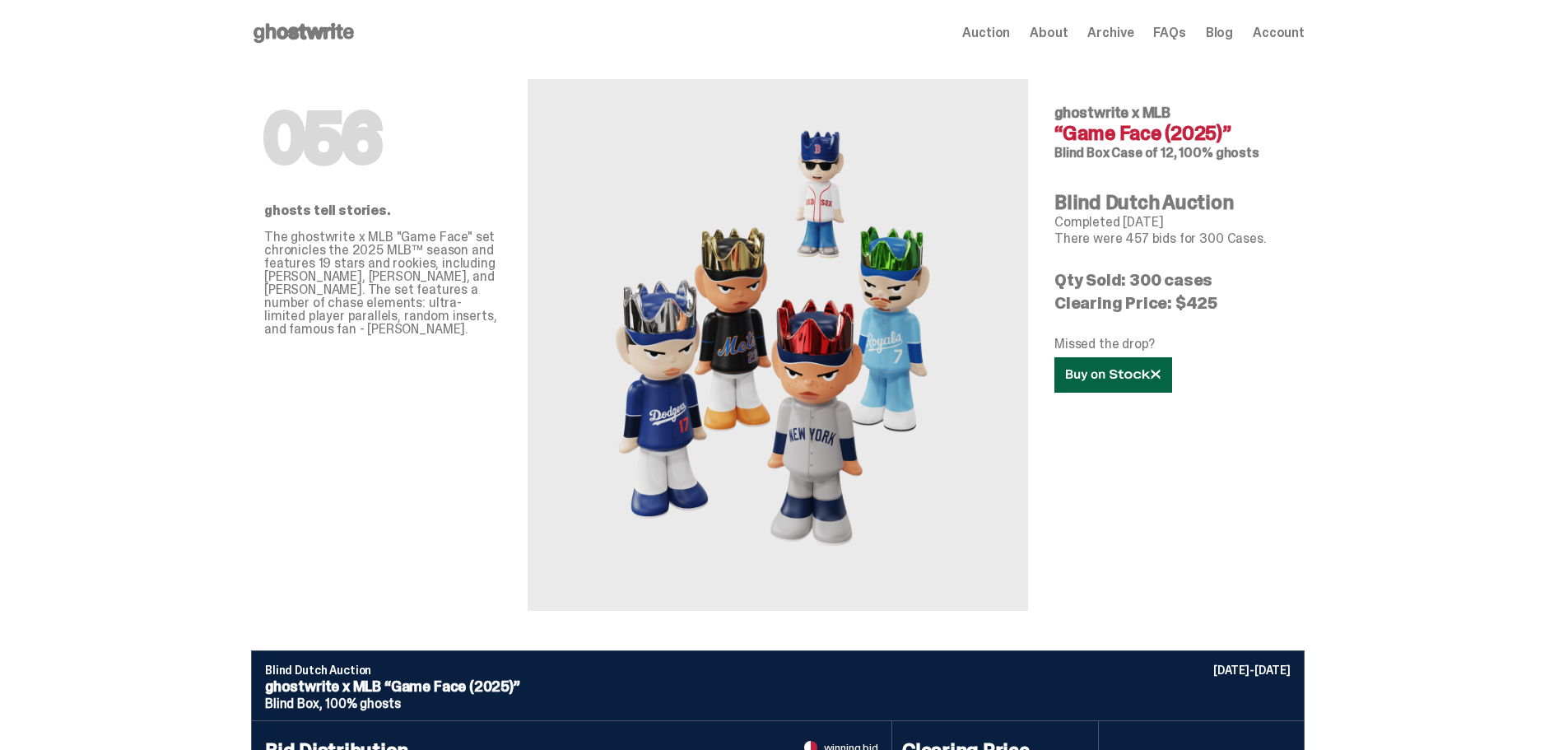
click at [1142, 368] on link at bounding box center [1113, 375] width 117 height 35
click at [1130, 34] on span "Archive" at bounding box center [1111, 33] width 46 height 13
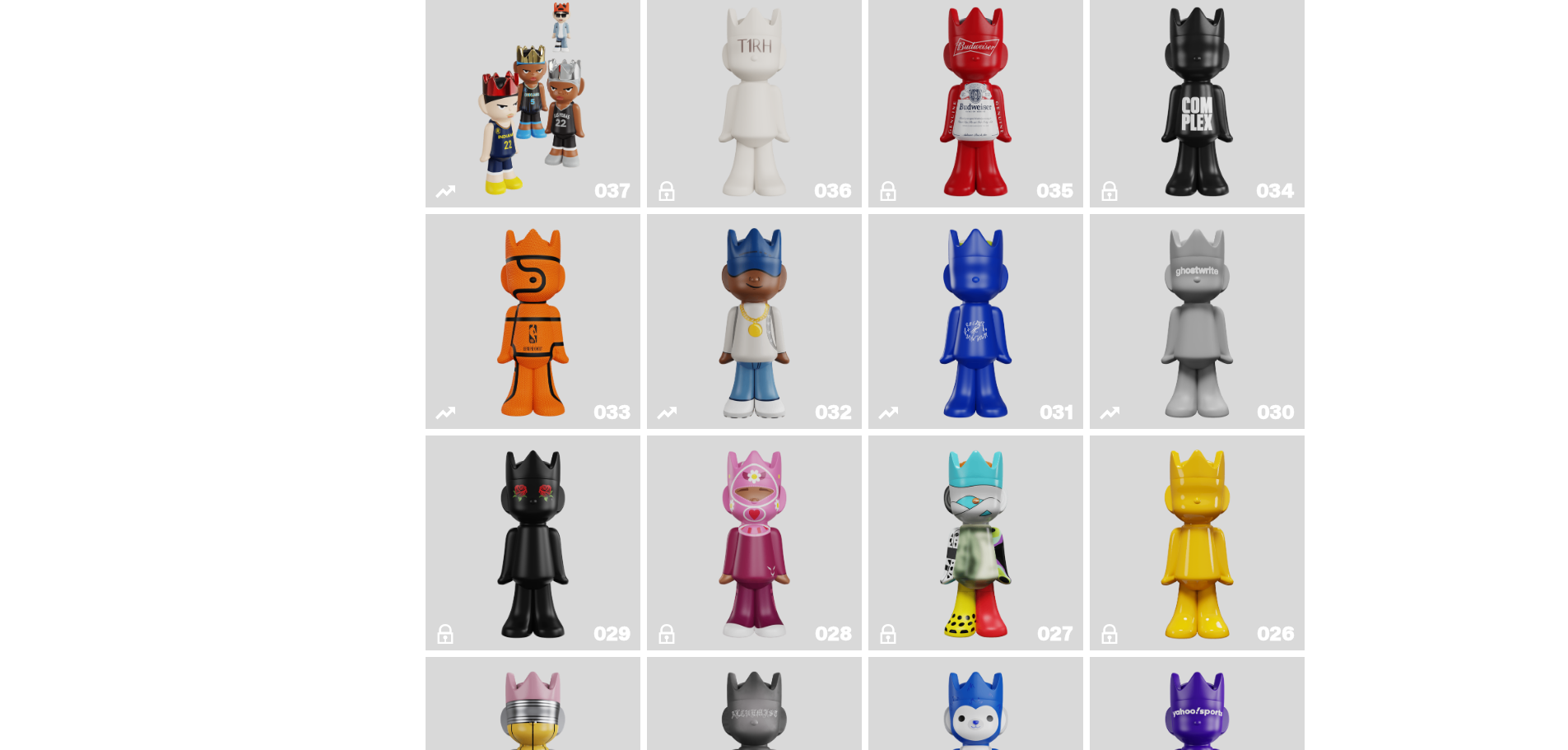
scroll to position [1399, 0]
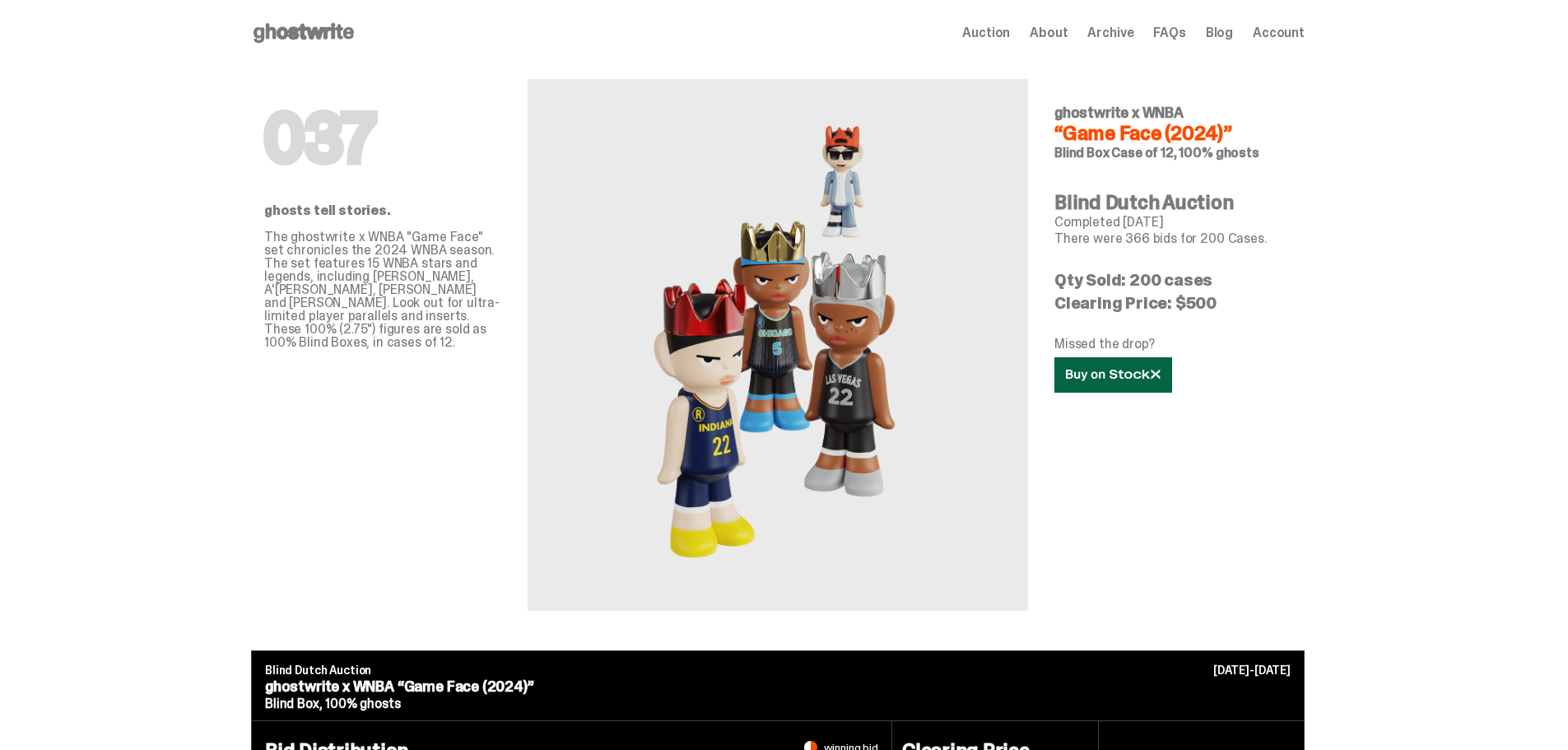
click at [1148, 382] on link at bounding box center [1113, 375] width 117 height 35
click at [1126, 36] on span "Archive" at bounding box center [1111, 33] width 46 height 13
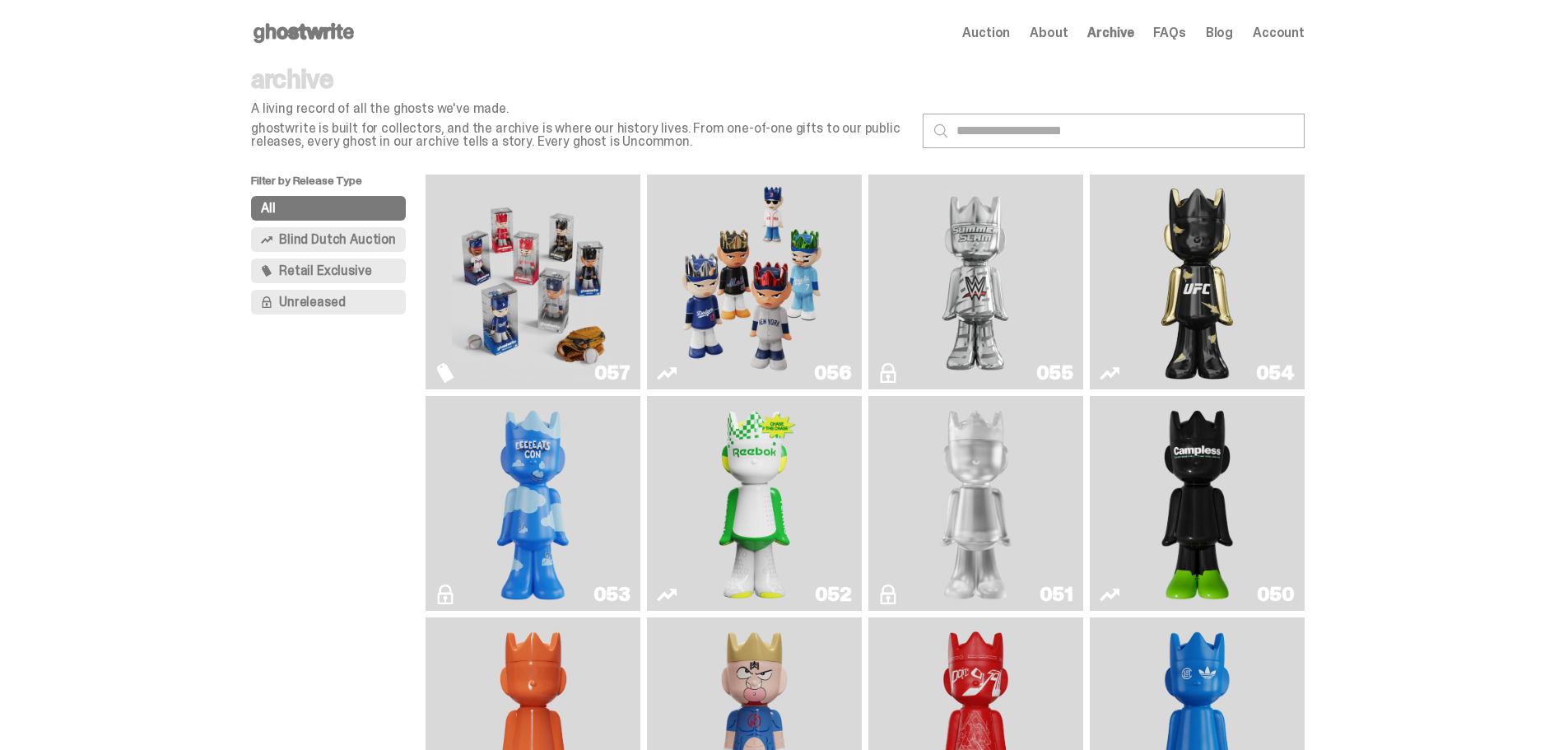
click at [963, 257] on img "I Was There SummerSlam" at bounding box center [976, 282] width 162 height 202
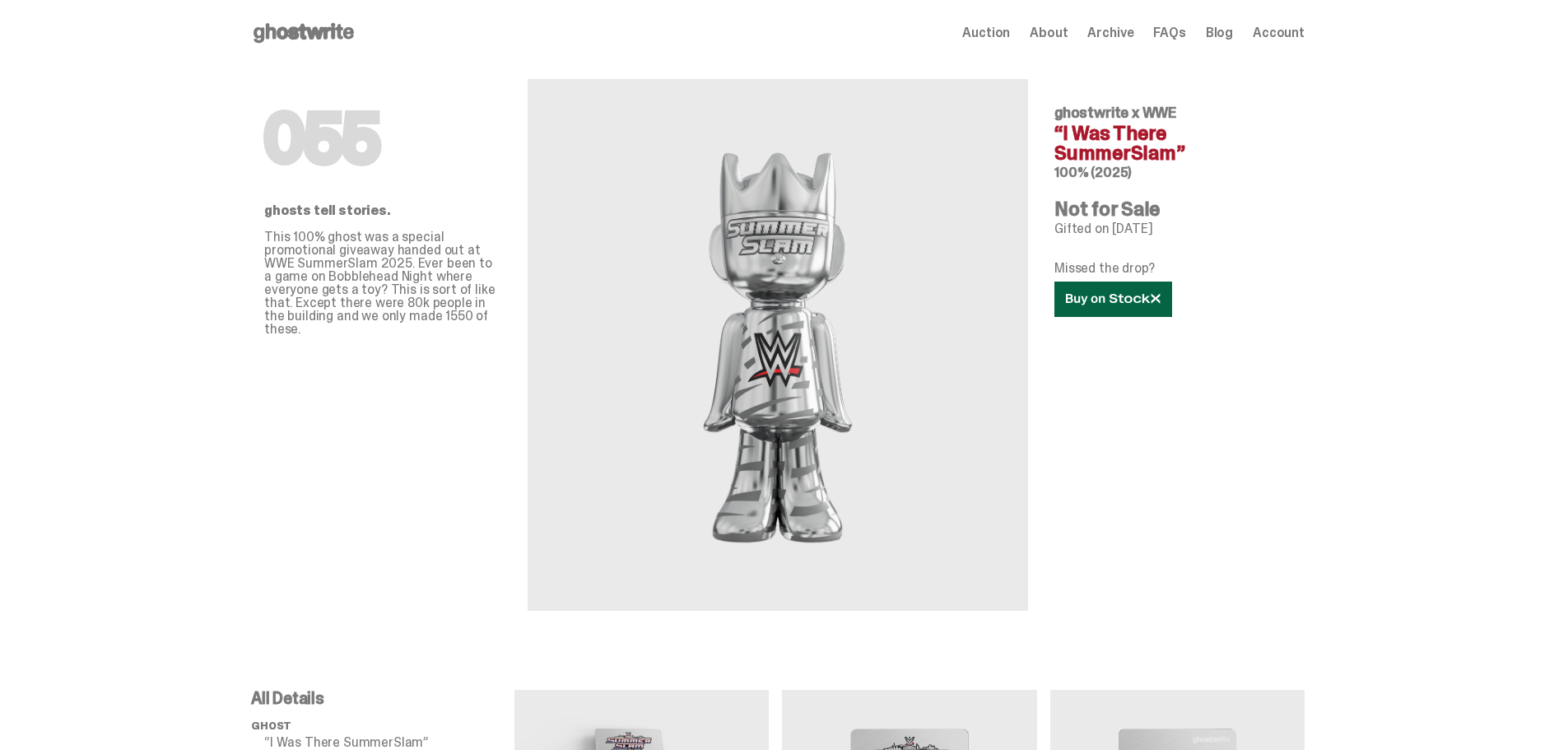
click at [1136, 291] on link at bounding box center [1113, 300] width 117 height 35
